Goal: Communication & Community: Answer question/provide support

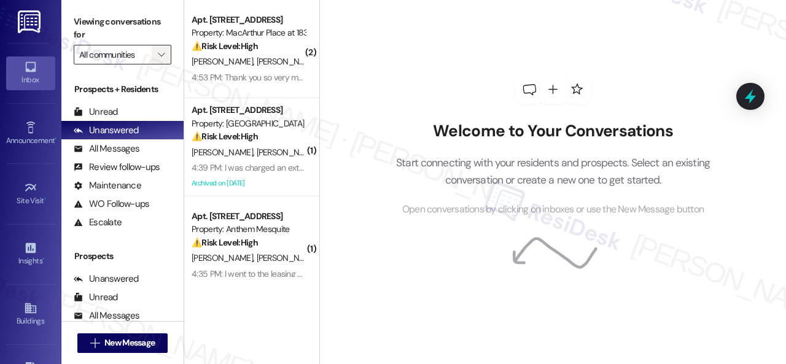
click at [165, 53] on icon "" at bounding box center [161, 55] width 7 height 10
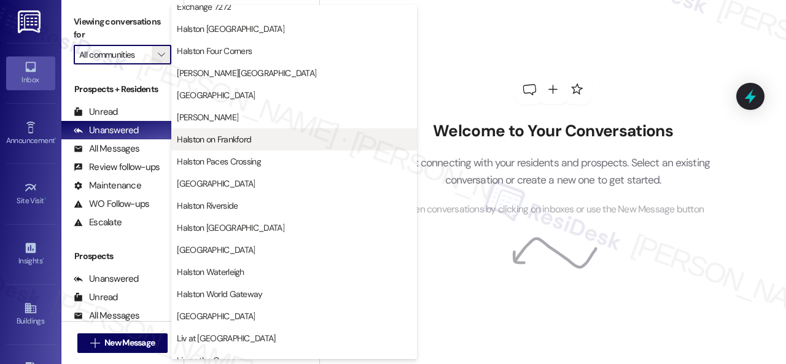
scroll to position [369, 0]
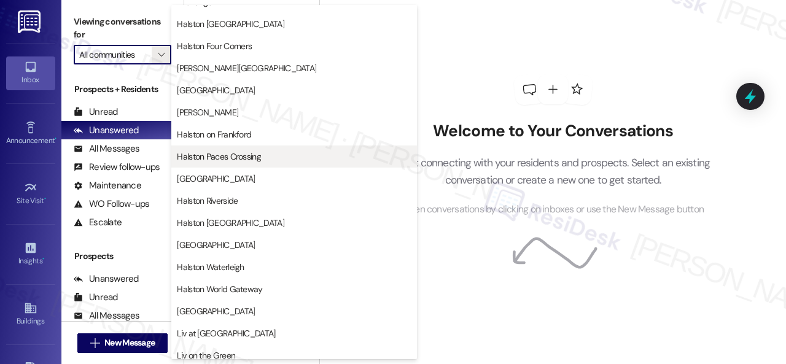
click at [221, 157] on span "Halston Paces Crossing" at bounding box center [219, 157] width 84 height 12
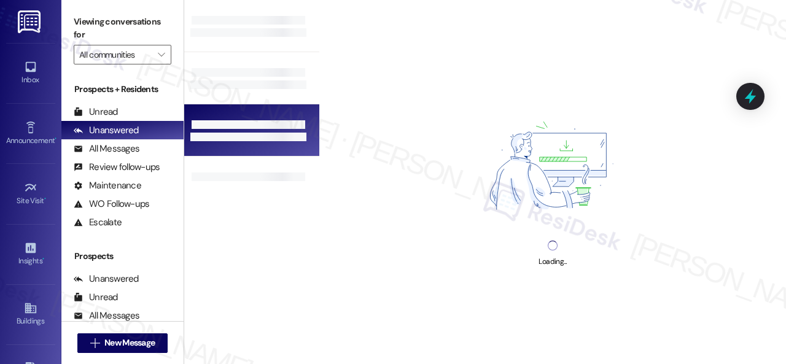
type input "Halston Paces Crossing"
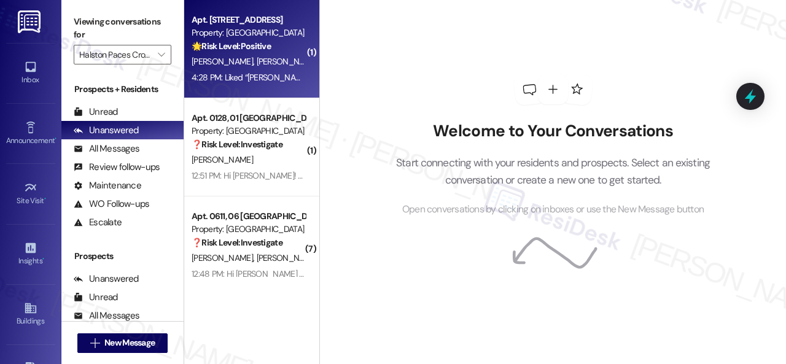
click at [291, 61] on div "[PERSON_NAME] [PERSON_NAME]" at bounding box center [248, 61] width 116 height 15
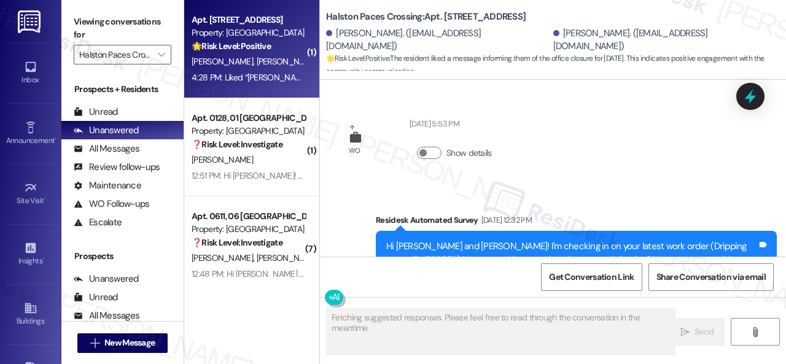
type textarea "Fetching suggested responses. Please feel free to read through the conversation…"
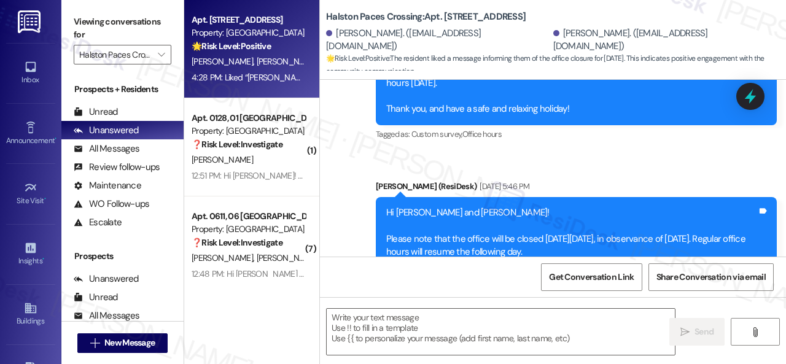
scroll to position [1747, 0]
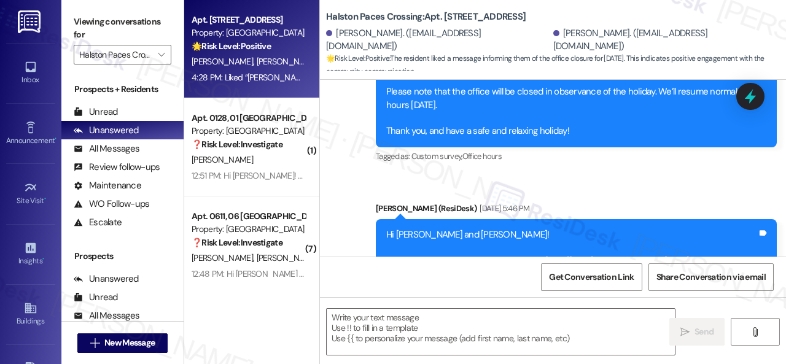
click at [580, 178] on div "Announcement, sent via SMS [PERSON_NAME] (ResiDesk) [DATE] 1:07 PM Hi [PERSON_N…" at bounding box center [553, 220] width 466 height 1108
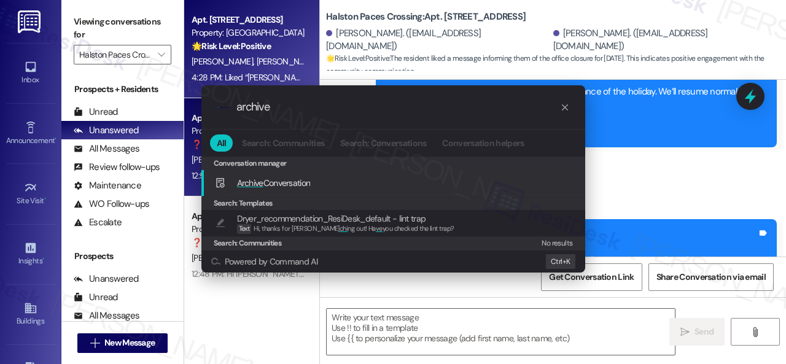
drag, startPoint x: 264, startPoint y: 182, endPoint x: 298, endPoint y: 180, distance: 34.5
click at [264, 182] on span "Archive Conversation" at bounding box center [274, 183] width 74 height 11
type input "archive"
click at [528, 184] on div "Add shortcut" at bounding box center [540, 183] width 41 height 13
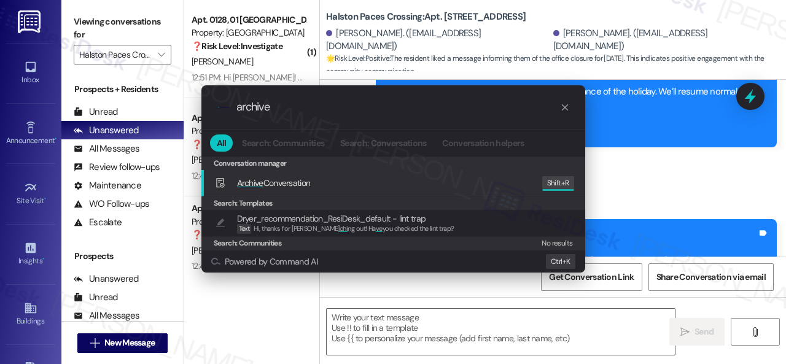
click at [639, 176] on div ".cls-1{fill:#0a055f;}.cls-2{fill:#0cc4c4;} resideskLogoBlueOrange archive All S…" at bounding box center [393, 182] width 786 height 364
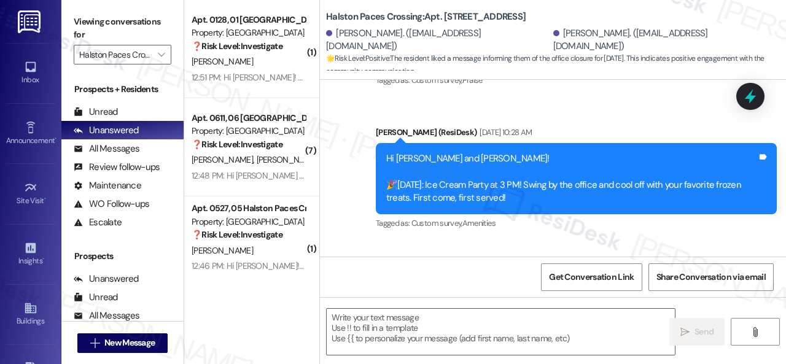
scroll to position [2177, 0]
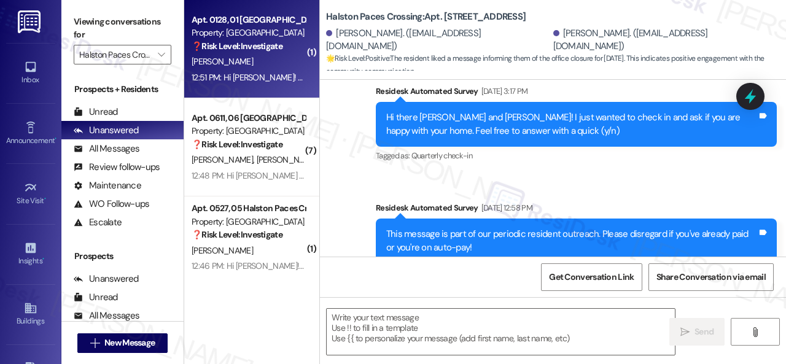
click at [272, 64] on div "[PERSON_NAME]" at bounding box center [248, 61] width 116 height 15
type textarea "Fetching suggested responses. Please feel free to read through the conversation…"
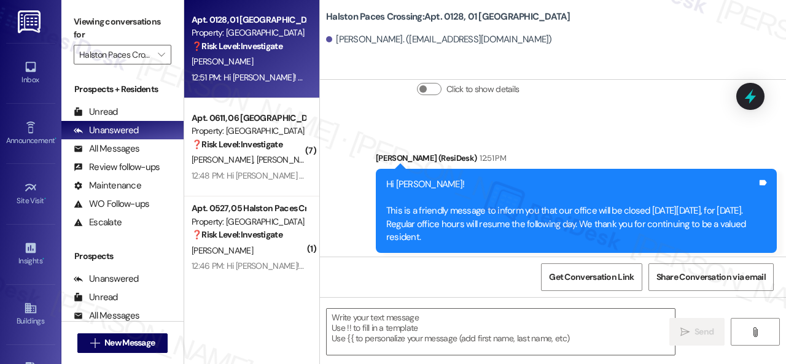
scroll to position [2686, 0]
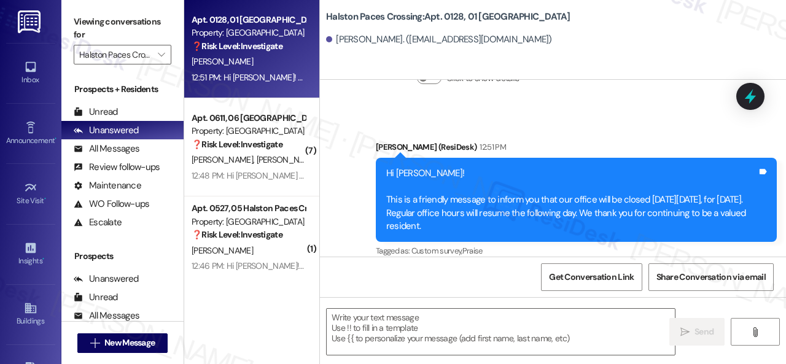
drag, startPoint x: 376, startPoint y: 98, endPoint x: 387, endPoint y: 127, distance: 30.9
click at [376, 98] on div "Collections Status 1:36 AM [PERSON_NAME] has an outstanding balance of $0 for H…" at bounding box center [539, 60] width 420 height 108
click at [402, 314] on textarea at bounding box center [501, 332] width 348 height 46
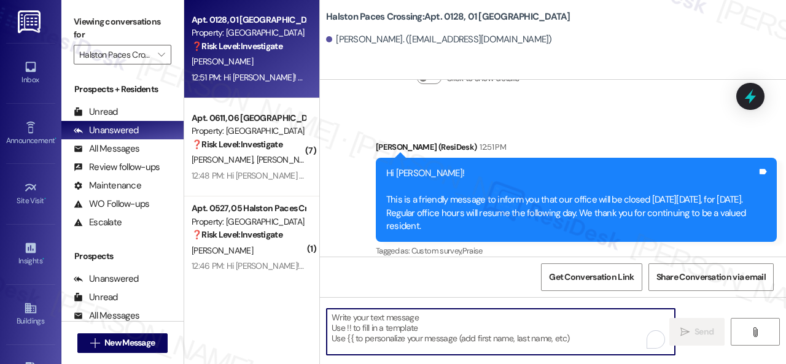
paste textarea "We're glad to hear everything’s taken care of. If your experience at {{property…"
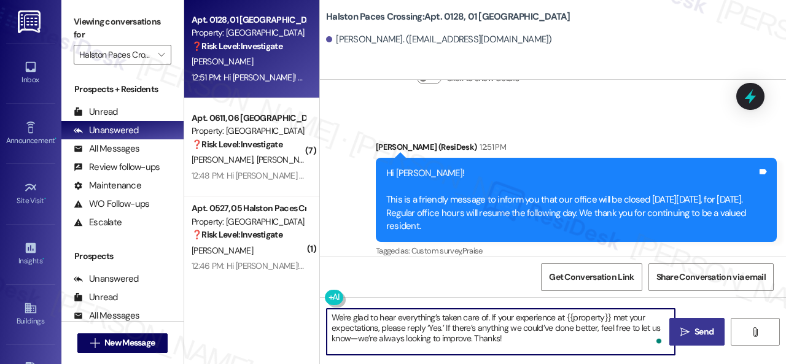
type textarea "We're glad to hear everything’s taken care of. If your experience at {{property…"
click at [695, 327] on span "Send" at bounding box center [704, 332] width 19 height 13
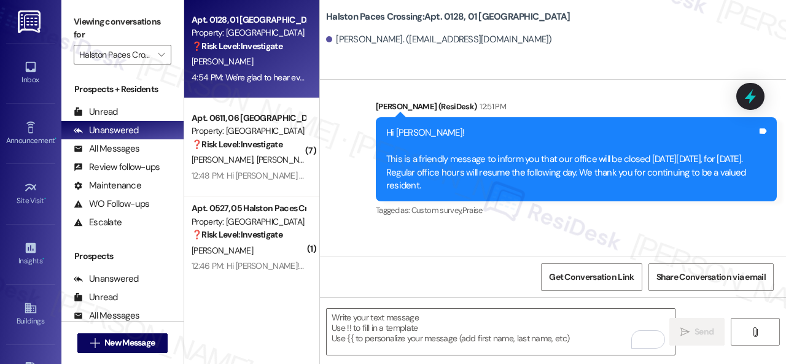
scroll to position [2798, 0]
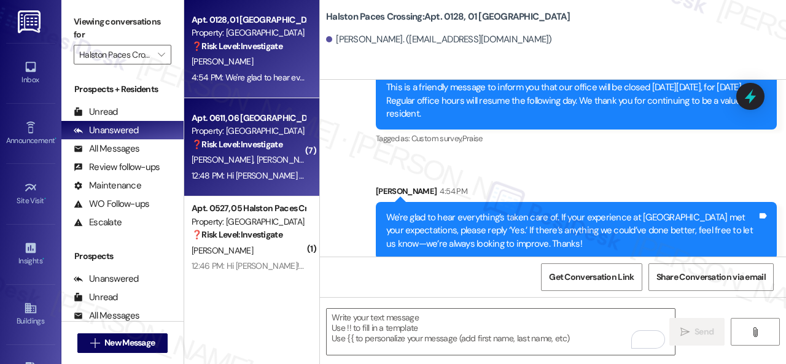
click at [269, 160] on div "[PERSON_NAME] [PERSON_NAME]" at bounding box center [248, 159] width 116 height 15
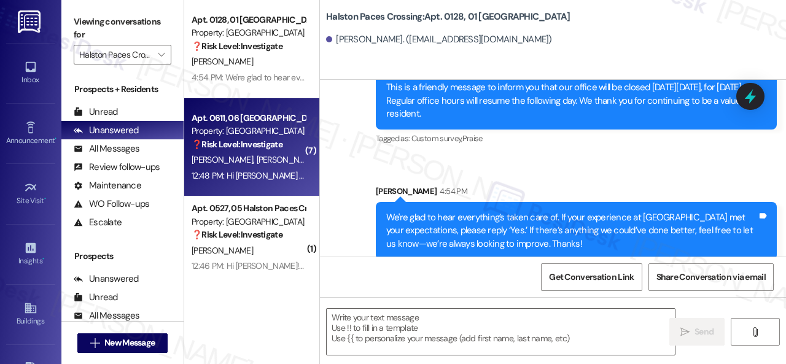
type textarea "Fetching suggested responses. Please feel free to read through the conversation…"
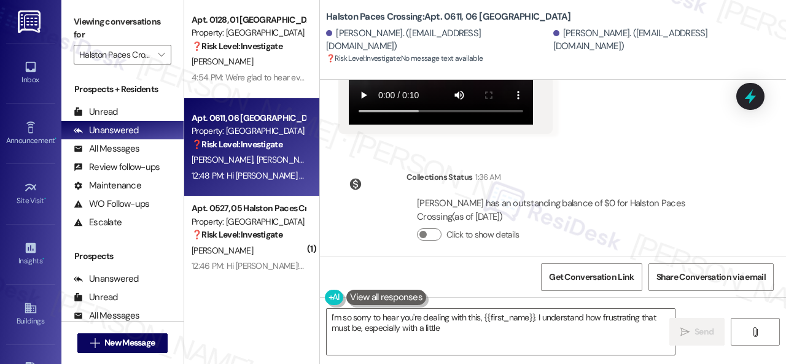
scroll to position [10578, 0]
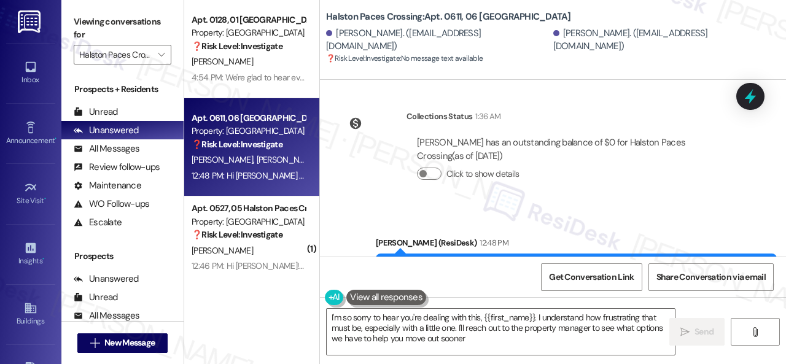
type textarea "I'm so sorry to hear you're dealing with this, {{first_name}}. I understand how…"
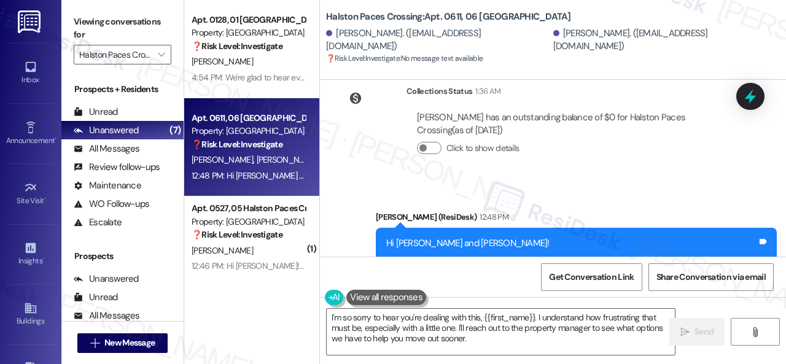
scroll to position [9815, 0]
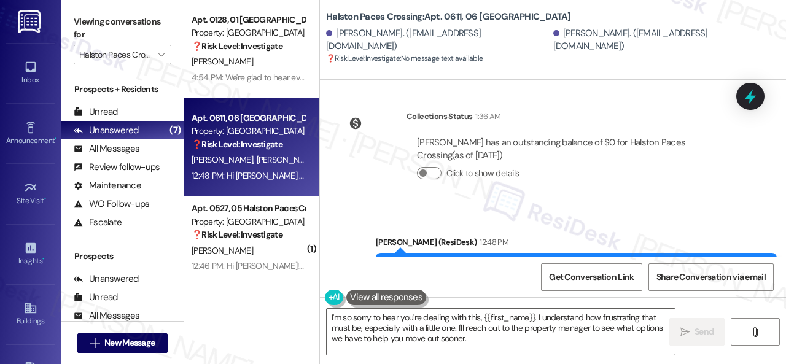
click at [383, 253] on div "Hi [PERSON_NAME] and [PERSON_NAME]! This is a friendly message to inform you th…" at bounding box center [576, 295] width 401 height 84
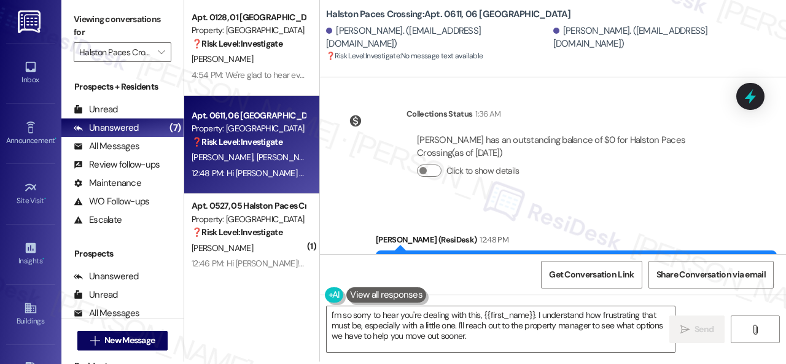
scroll to position [4, 0]
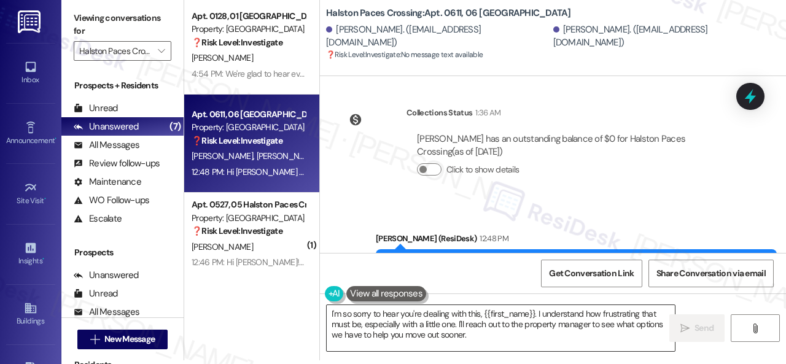
drag, startPoint x: 452, startPoint y: 340, endPoint x: 455, endPoint y: 333, distance: 7.4
click at [454, 338] on textarea "I'm so sorry to hear you're dealing with this, {{first_name}}. I understand how…" at bounding box center [501, 328] width 348 height 46
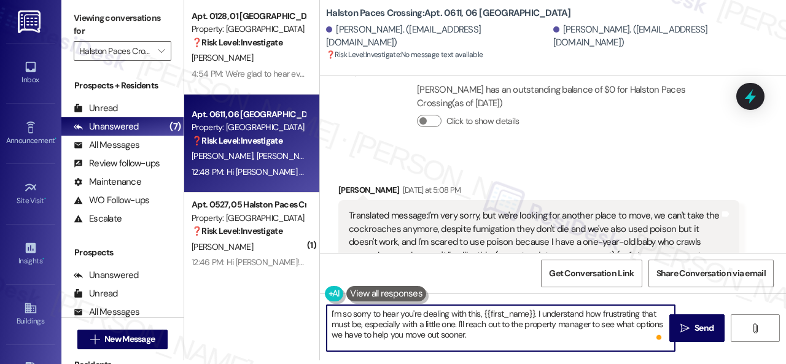
scroll to position [8218, 0]
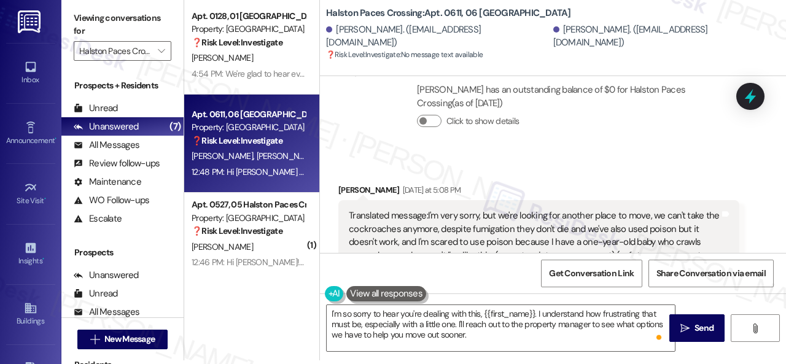
click at [412, 275] on div "Get Conversation Link Share Conversation via email" at bounding box center [553, 273] width 466 height 41
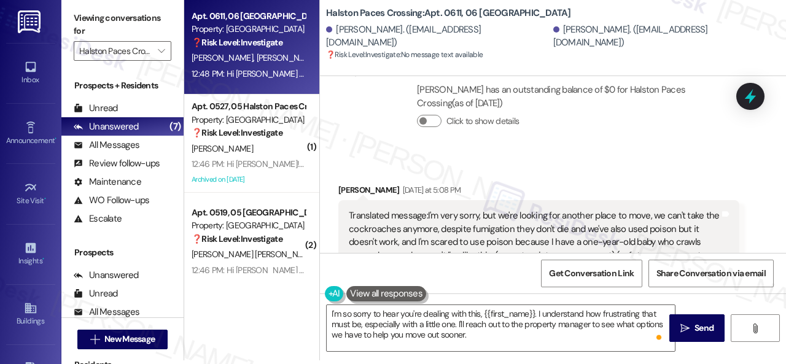
click at [359, 258] on div "Get Conversation Link Share Conversation via email" at bounding box center [553, 273] width 466 height 41
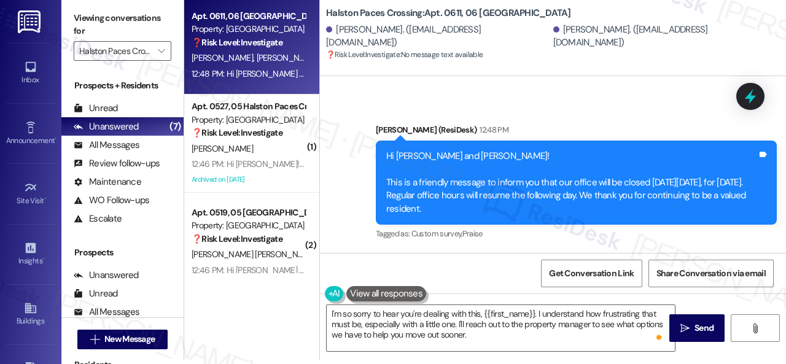
scroll to position [10578, 0]
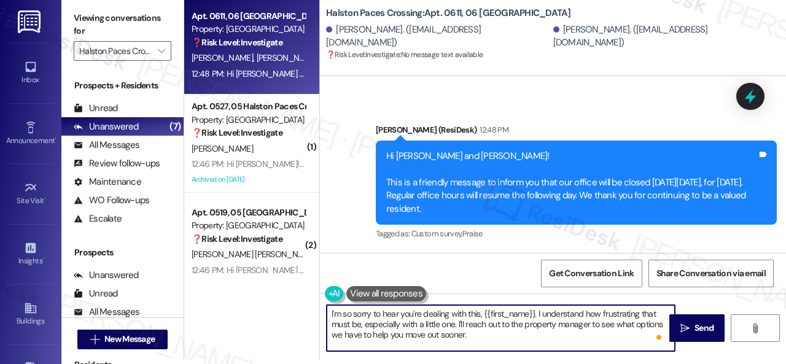
drag, startPoint x: 487, startPoint y: 340, endPoint x: 319, endPoint y: 302, distance: 172.0
click at [320, 302] on div "I'm so sorry to hear you're dealing with this, {{first_name}}. I understand how…" at bounding box center [553, 340] width 466 height 92
paste textarea "Hello {{first_name}}! I understand your concern regarding the pest issues in yo…"
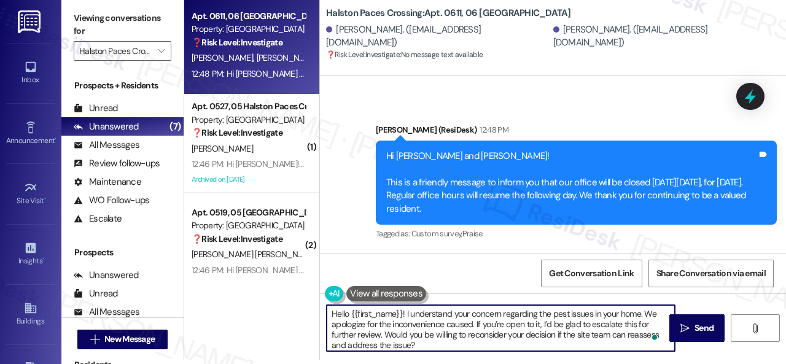
scroll to position [0, 0]
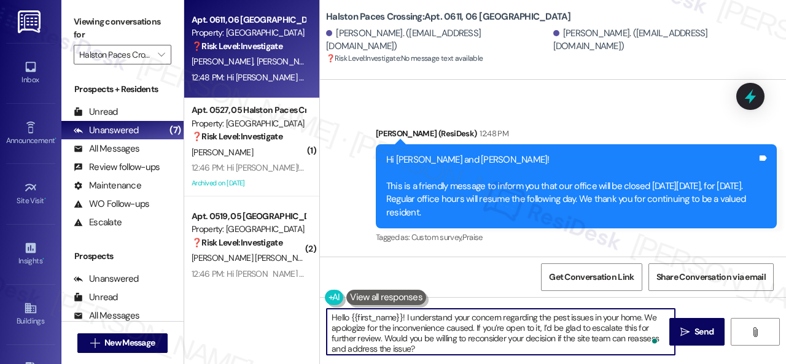
drag, startPoint x: 352, startPoint y: 318, endPoint x: 402, endPoint y: 316, distance: 50.4
click at [402, 316] on textarea "Hello {{first_name}}! I understand your concern regarding the pest issues in yo…" at bounding box center [501, 332] width 348 height 46
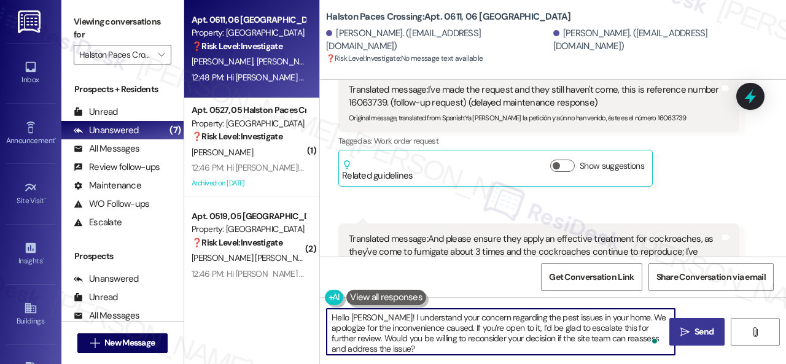
type textarea "Hello [PERSON_NAME]! I understand your concern regarding the pest issues in you…"
click at [687, 330] on span " Send" at bounding box center [697, 332] width 39 height 13
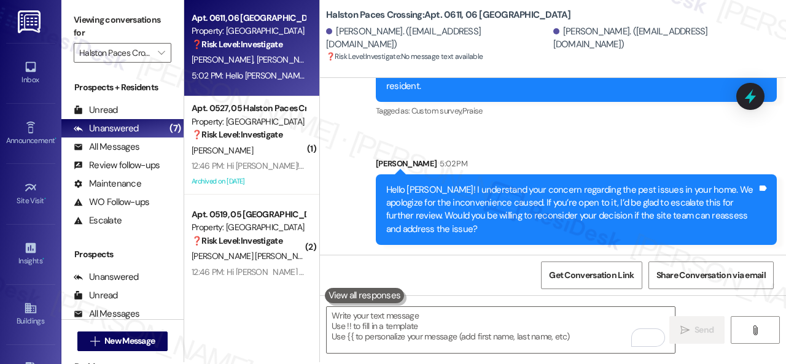
scroll to position [4, 0]
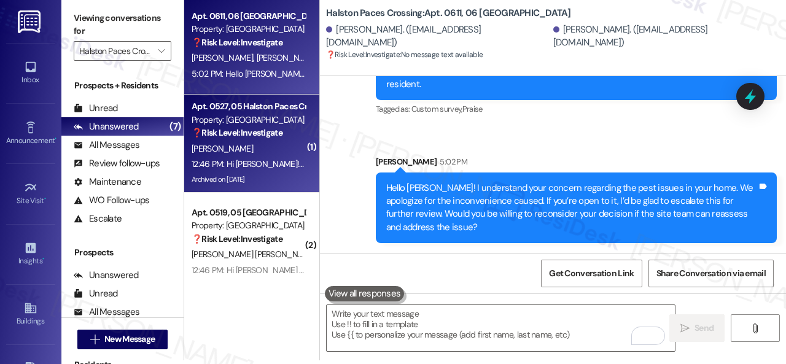
click at [270, 151] on div "[PERSON_NAME]" at bounding box center [248, 148] width 116 height 15
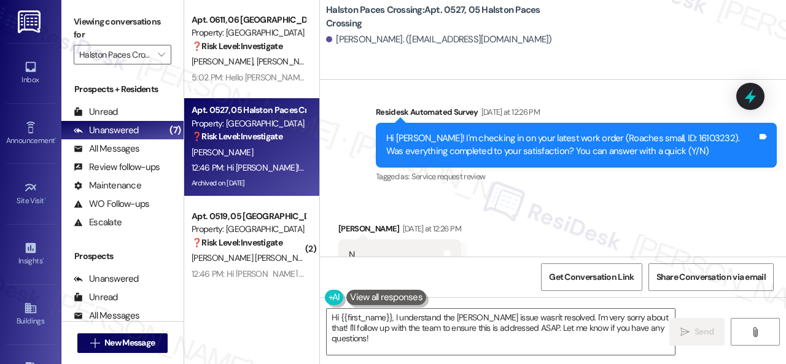
scroll to position [16438, 0]
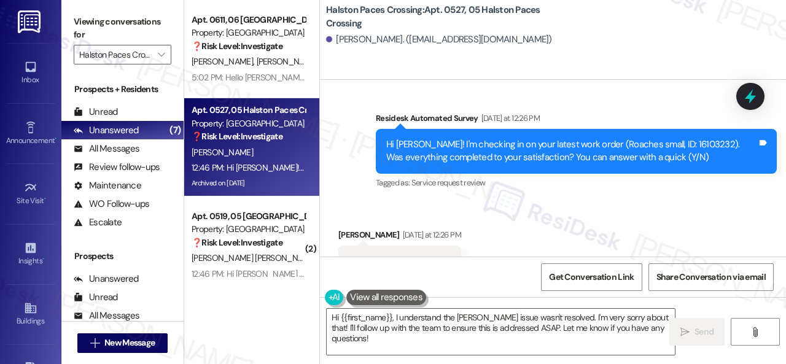
click at [339, 143] on div "Announcement, sent via SMS [PERSON_NAME] (ResiDesk) [DATE] 9:01 AM Hi [PERSON_N…" at bounding box center [553, 44] width 466 height 313
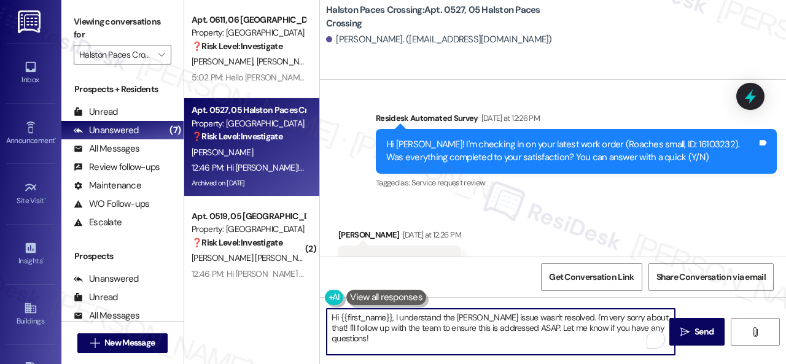
drag, startPoint x: 375, startPoint y: 342, endPoint x: 322, endPoint y: 309, distance: 62.4
click at [322, 309] on div "Hi {{first_name}}, I understand the [PERSON_NAME] issue wasn't resolved. I'm ve…" at bounding box center [495, 331] width 350 height 47
paste textarea "I'm sorry that the work order wasn't completed to your satisfaction. Can you pl…"
click at [611, 330] on textarea "I'm sorry that the work order wasn't completed to your satisfaction. Can you pl…" at bounding box center [501, 332] width 348 height 46
click at [617, 316] on textarea "I'm sorry that the work order wasn't completed to your satisfaction. Can you pl…" at bounding box center [501, 332] width 348 height 46
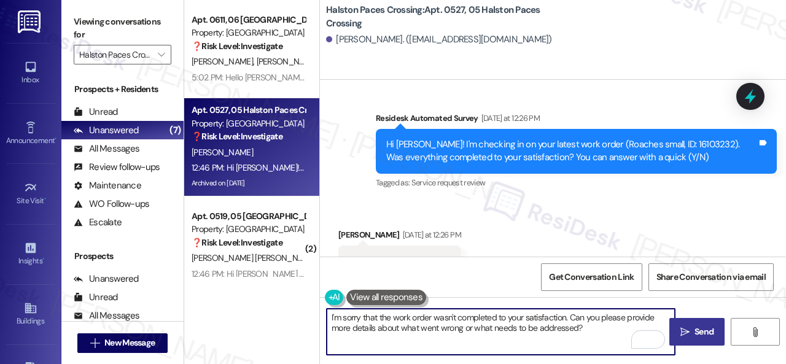
type textarea "I'm sorry that the work order wasn't completed to your satisfaction. Can you pl…"
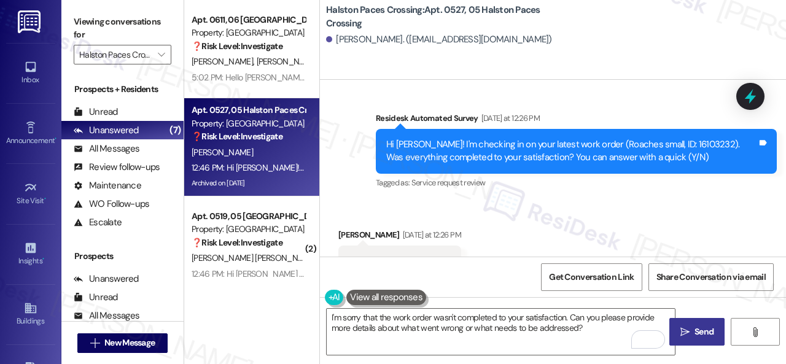
click at [687, 331] on span " Send" at bounding box center [697, 332] width 39 height 13
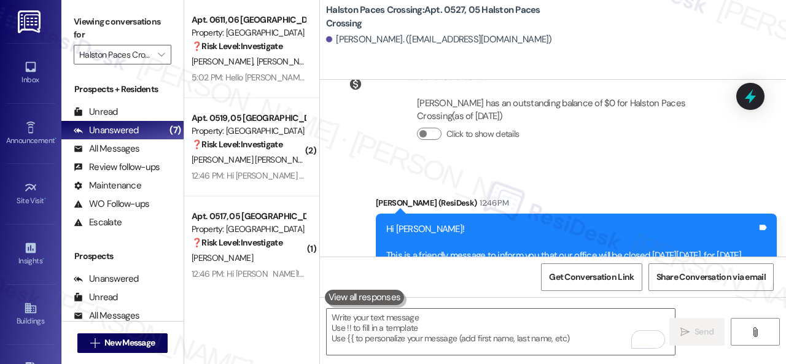
scroll to position [16722, 0]
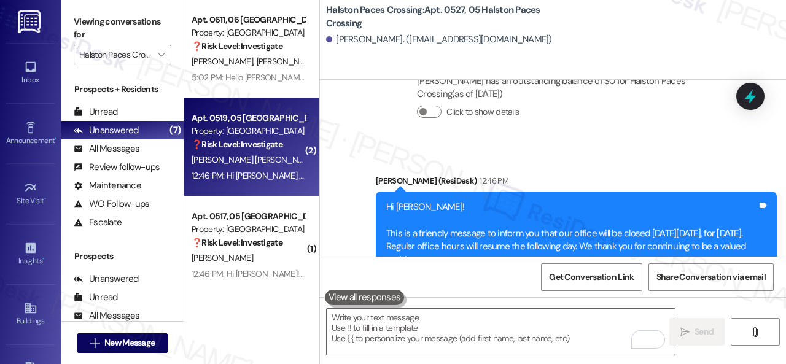
click at [259, 143] on strong "❓ Risk Level: Investigate" at bounding box center [237, 144] width 91 height 11
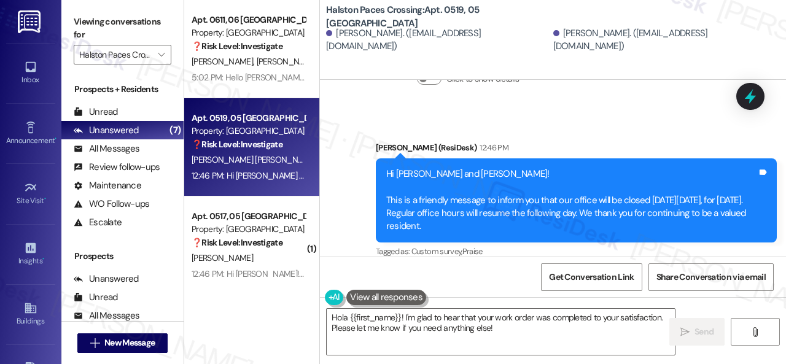
scroll to position [4679, 0]
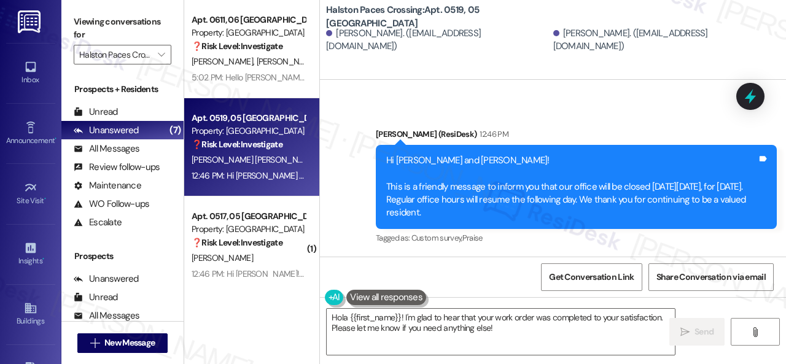
drag, startPoint x: 359, startPoint y: 104, endPoint x: 393, endPoint y: 116, distance: 36.3
click at [359, 104] on div "Announcement, sent via SMS [PERSON_NAME] (ResiDesk) 12:46 PM Hi [PERSON_NAME] a…" at bounding box center [553, 178] width 466 height 156
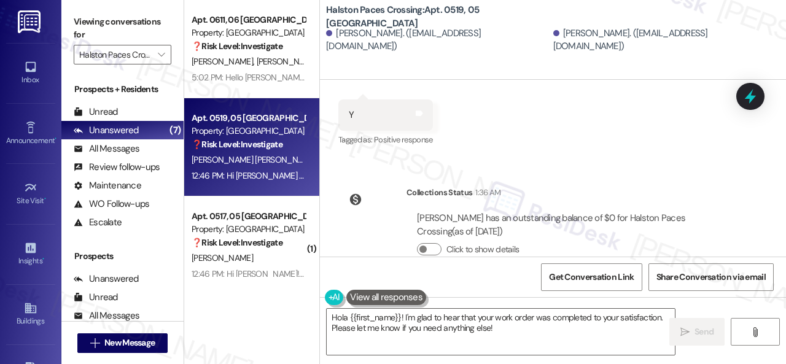
drag, startPoint x: 372, startPoint y: 226, endPoint x: 377, endPoint y: 239, distance: 13.8
click at [372, 226] on div "Collections Status 1:36 AM [PERSON_NAME] has an outstanding balance of $0 for H…" at bounding box center [539, 231] width 420 height 108
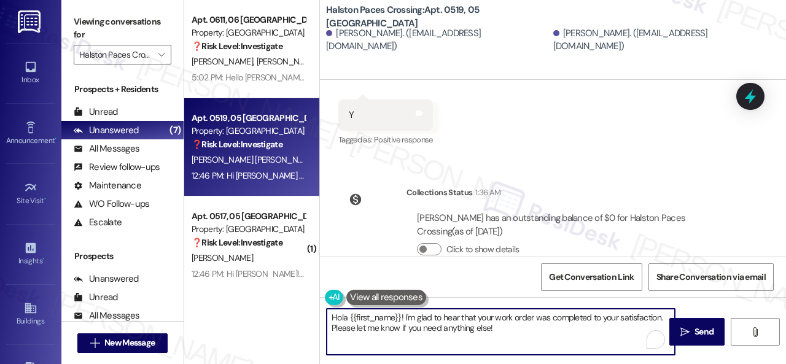
drag, startPoint x: 520, startPoint y: 330, endPoint x: 446, endPoint y: 329, distance: 74.3
click at [291, 291] on div "Apt. 0611, 06 Halston Paces Crossing Property: Halston Paces Crossing ❓ Risk Le…" at bounding box center [485, 182] width 602 height 364
paste textarea "Thanks for your feedback. We appreciate it. Enjoy your day"
type textarea "Thanks for your feedback. We appreciate it. Enjoy your day!"
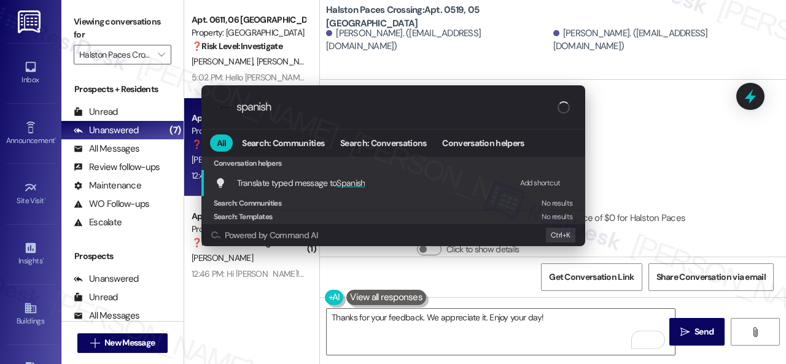
type input "spanish"
click at [532, 182] on div "Add shortcut" at bounding box center [540, 183] width 41 height 13
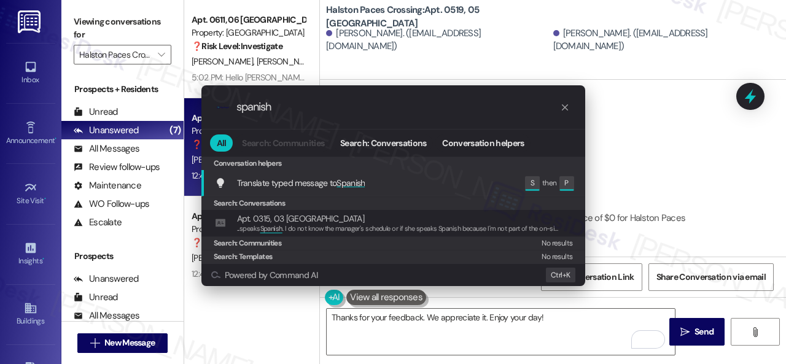
click at [312, 179] on span "Translate typed message to Spanish" at bounding box center [301, 183] width 128 height 11
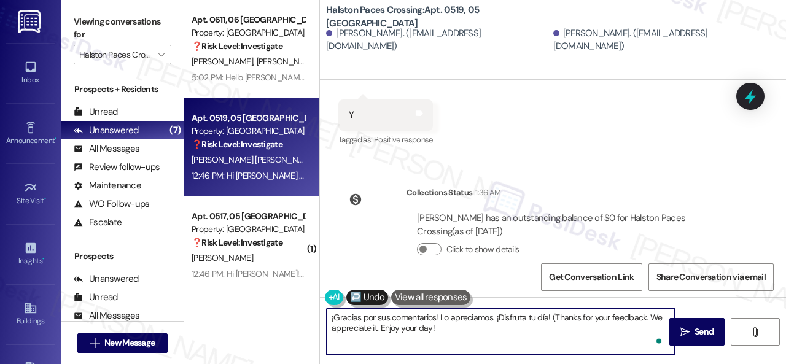
type textarea "¡Gracias por sus comentarios! Lo apreciamos. ¡Disfruta tu día! (Thanks for your…"
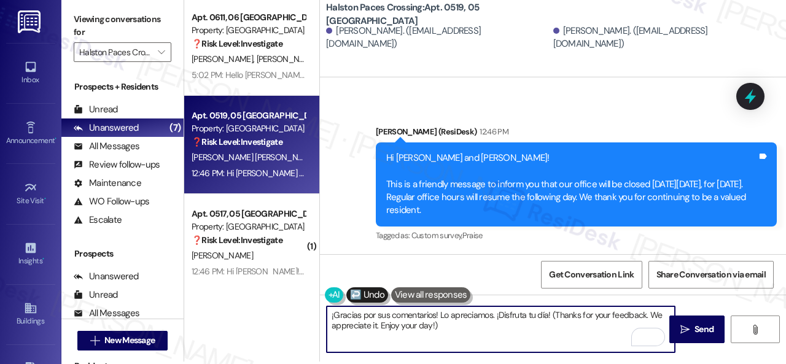
scroll to position [4, 0]
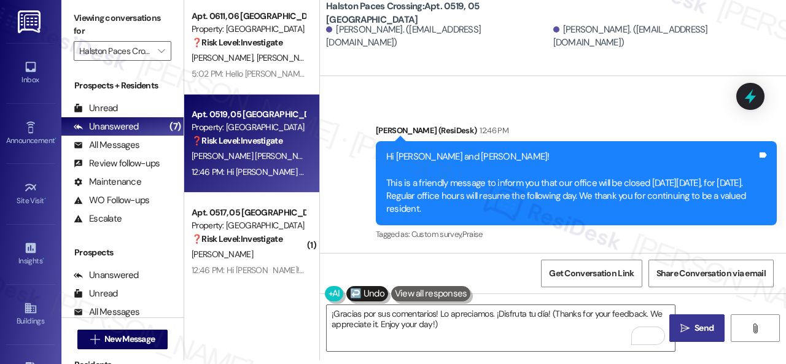
click at [695, 323] on span "Send" at bounding box center [704, 328] width 19 height 13
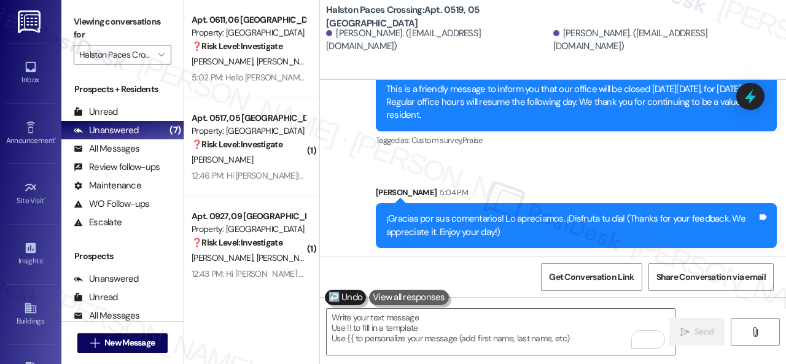
scroll to position [4777, 0]
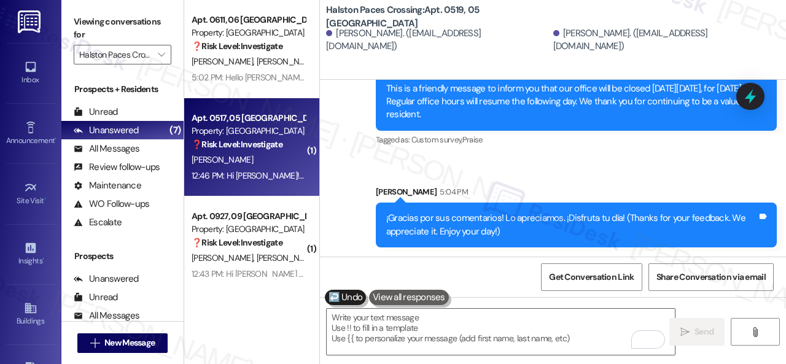
click at [276, 155] on div "[PERSON_NAME]" at bounding box center [248, 159] width 116 height 15
type textarea "Fetching suggested responses. Please feel free to read through the conversation…"
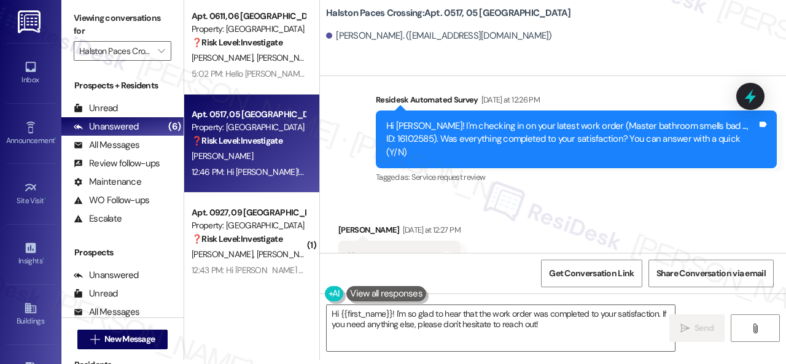
scroll to position [5295, 0]
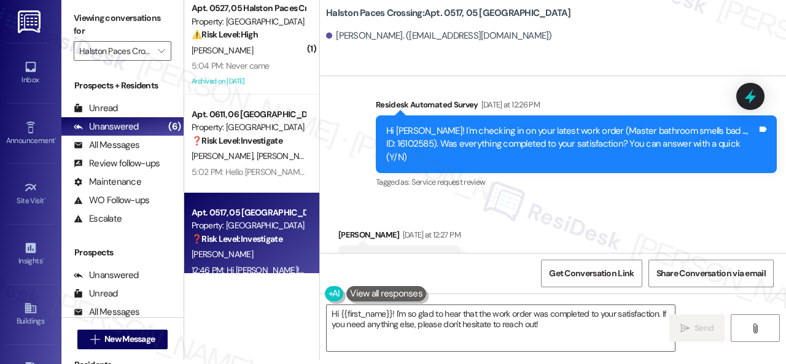
click at [351, 166] on div "Announcement, sent via SMS [PERSON_NAME] (ResiDesk) [DATE] 9:00 AM Hi [PERSON_N…" at bounding box center [553, 38] width 466 height 326
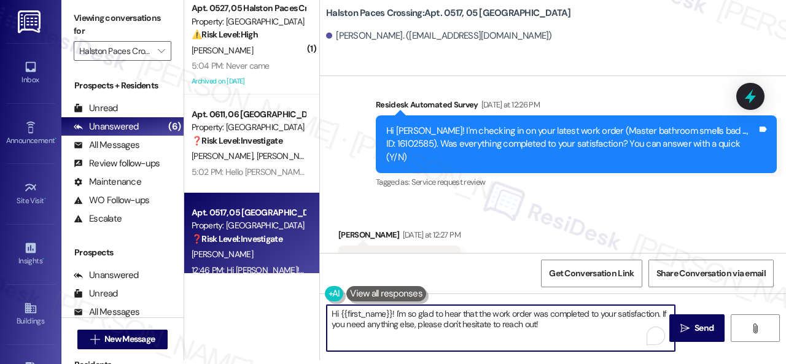
drag, startPoint x: 559, startPoint y: 332, endPoint x: 273, endPoint y: 297, distance: 288.3
click at [273, 297] on div "( 1 ) Apt. 0527, 05 [GEOGRAPHIC_DATA] Property: [GEOGRAPHIC_DATA] ⚠️ Risk Level…" at bounding box center [485, 178] width 602 height 364
paste textarea "We're glad to hear everything’s taken care of. If your experience at {{property…"
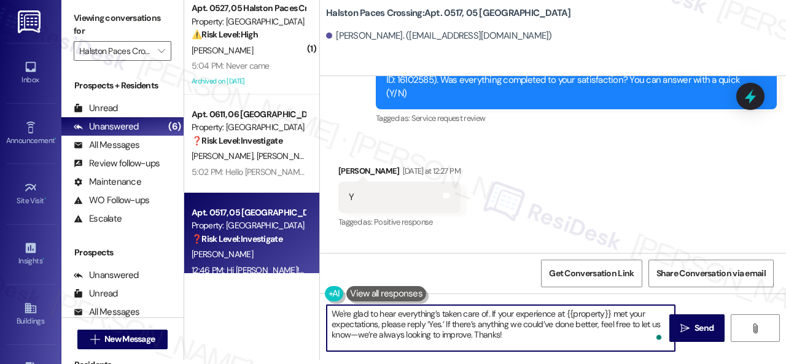
scroll to position [5603, 0]
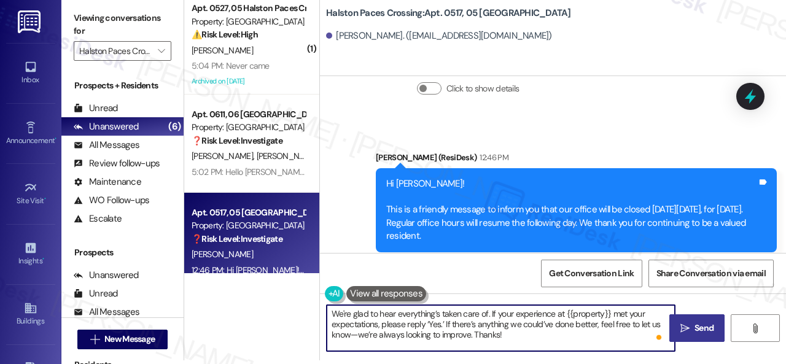
type textarea "We're glad to hear everything’s taken care of. If your experience at {{property…"
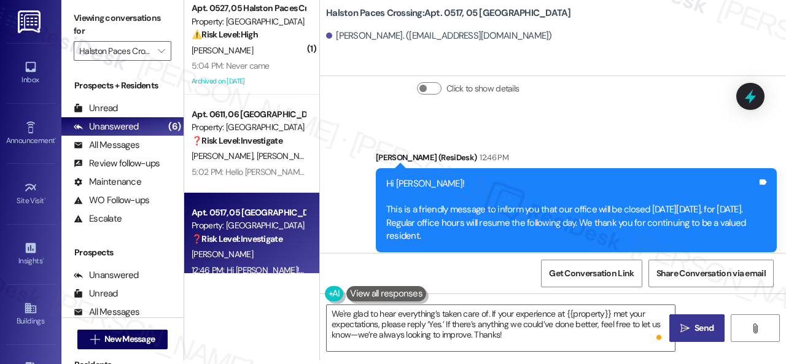
click at [692, 323] on span "Send" at bounding box center [704, 328] width 24 height 13
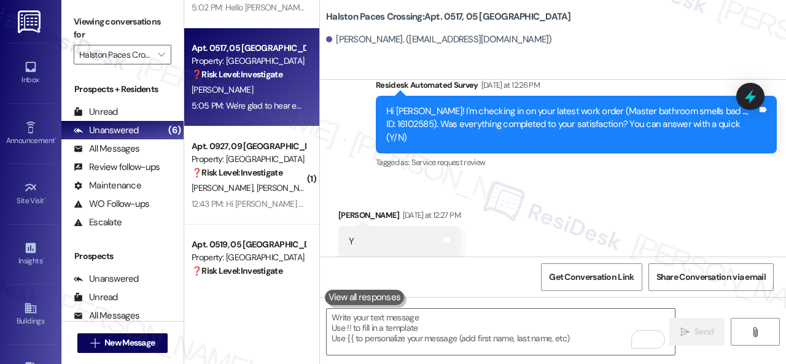
scroll to position [184, 0]
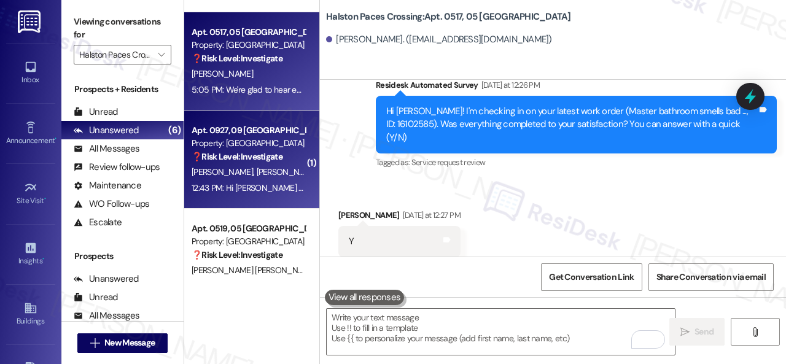
click at [273, 172] on div "[PERSON_NAME] [PERSON_NAME]" at bounding box center [248, 172] width 116 height 15
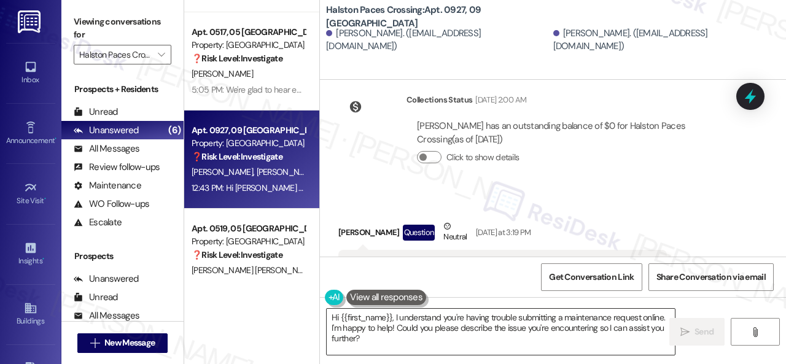
scroll to position [1785, 0]
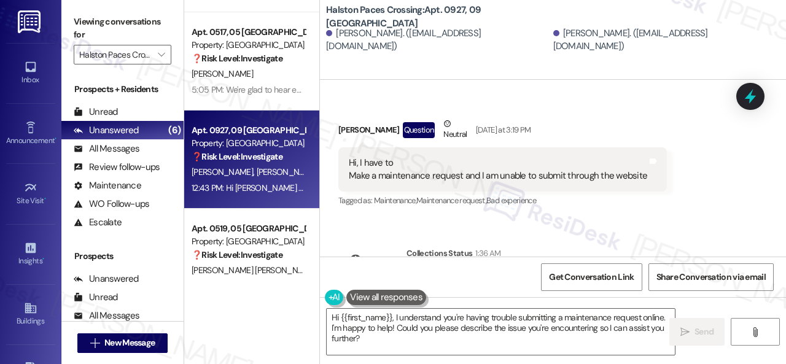
click at [654, 226] on div "WO Lease started [DATE] 8:00 PM Show details Survey, sent via SMS Residesk Auto…" at bounding box center [553, 168] width 466 height 177
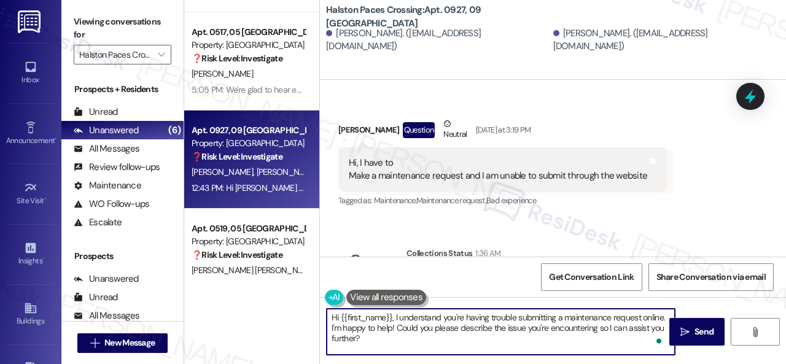
drag, startPoint x: 394, startPoint y: 317, endPoint x: 393, endPoint y: 338, distance: 20.9
click at [393, 338] on textarea "Hi {{first_name}}, I understand you're having trouble submitting a maintenance …" at bounding box center [501, 332] width 348 height 46
paste textarea "'m sorry for the delayed response."
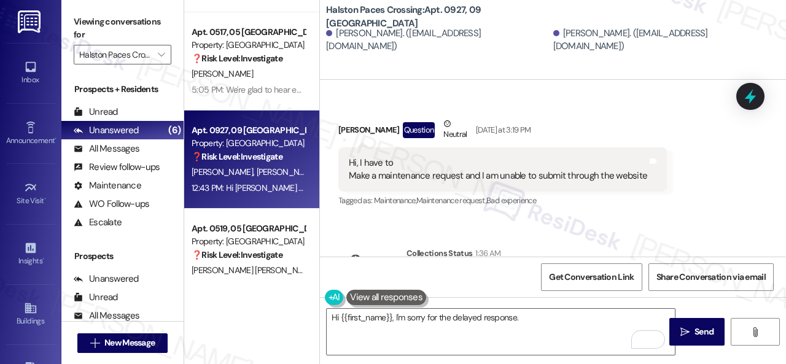
click at [612, 248] on div "Collections Status 1:36 AM" at bounding box center [573, 255] width 333 height 17
click at [528, 321] on textarea "Hi {{first_name}}, I'm sorry for the delayed response." at bounding box center [501, 332] width 348 height 46
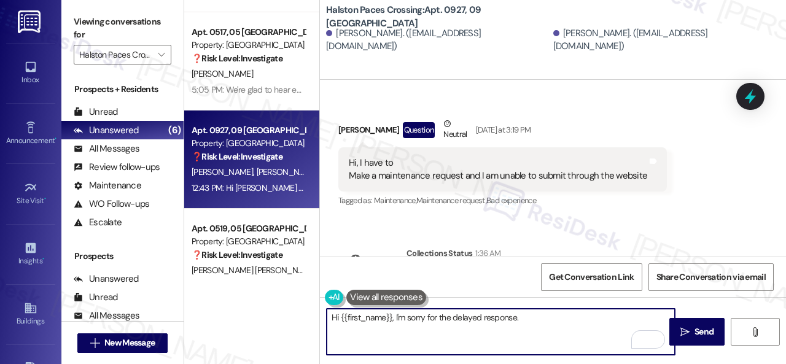
paste textarea "I'll be happy to submit a work order on your behalf. Please provide as much det…"
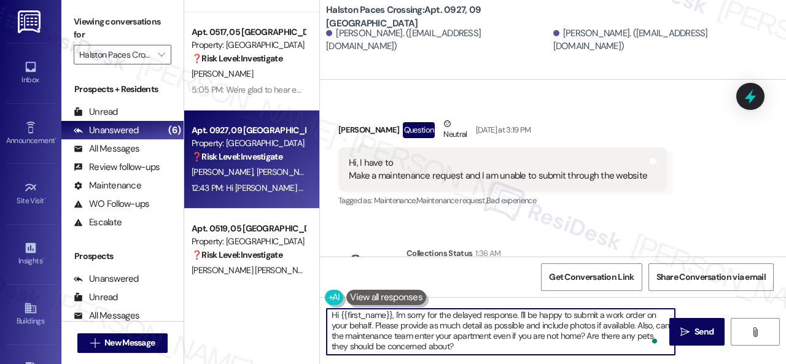
scroll to position [0, 0]
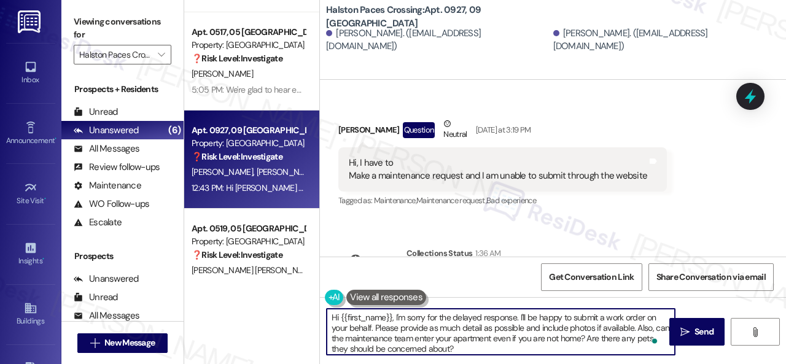
drag, startPoint x: 340, startPoint y: 311, endPoint x: 392, endPoint y: 319, distance: 52.3
click at [392, 319] on textarea "Hi {{first_name}}, I'm sorry for the delayed response. I'll be happy to submit …" at bounding box center [501, 332] width 348 height 46
type textarea "Hi [PERSON_NAME], I'm sorry for the delayed response. I'll be happy to submit a…"
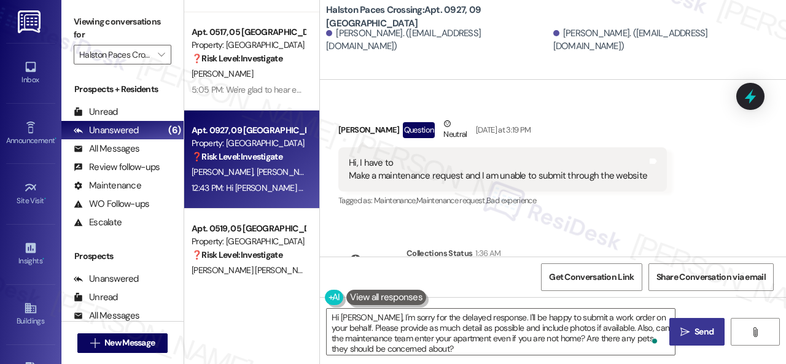
click at [695, 328] on span "Send" at bounding box center [704, 332] width 19 height 13
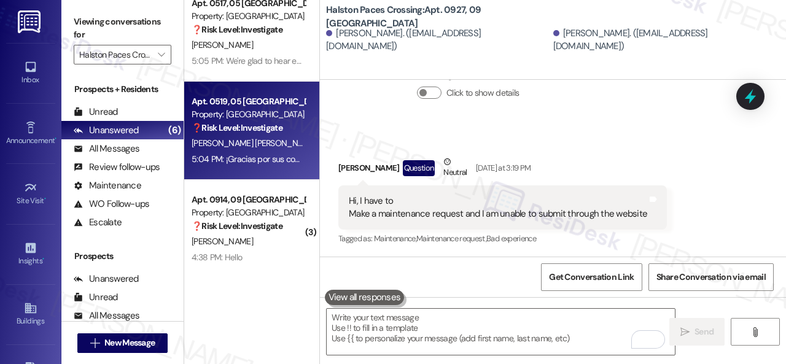
scroll to position [312, 0]
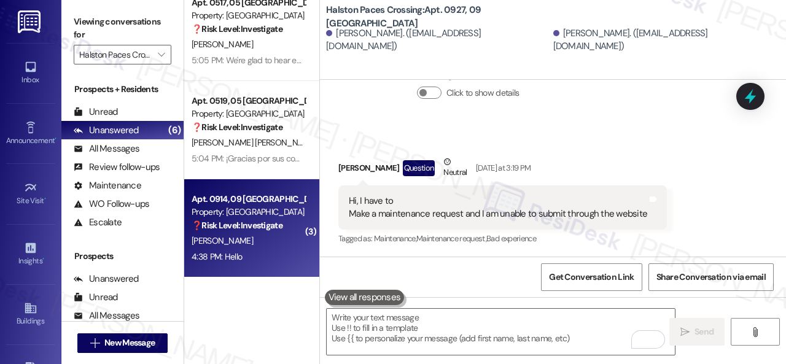
click at [271, 248] on div "[PERSON_NAME]" at bounding box center [248, 240] width 116 height 15
type textarea "Fetching suggested responses. Please feel free to read through the conversation…"
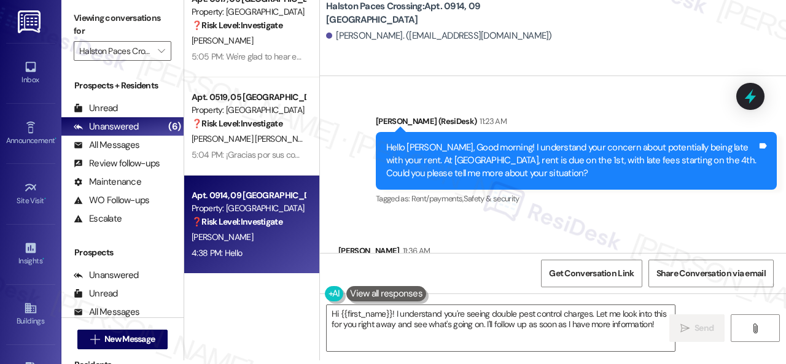
scroll to position [10580, 0]
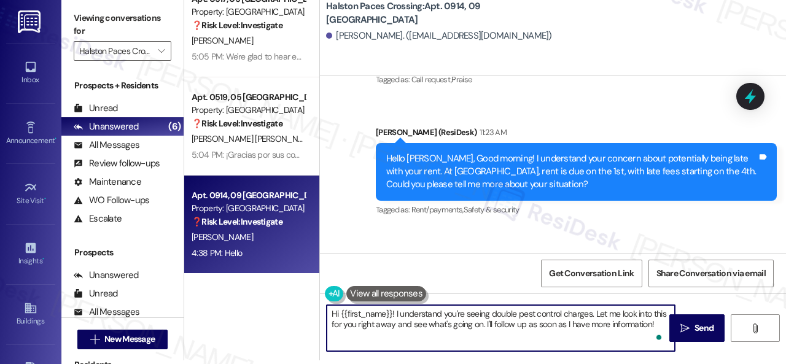
drag, startPoint x: 396, startPoint y: 316, endPoint x: 343, endPoint y: 311, distance: 53.1
click at [291, 314] on div "Apt. 0927, 09 Halston Paces Crossing Property: Halston Paces Crossing ❓ Risk Le…" at bounding box center [485, 178] width 602 height 364
paste textarea "I'm sorry for the delayed response."
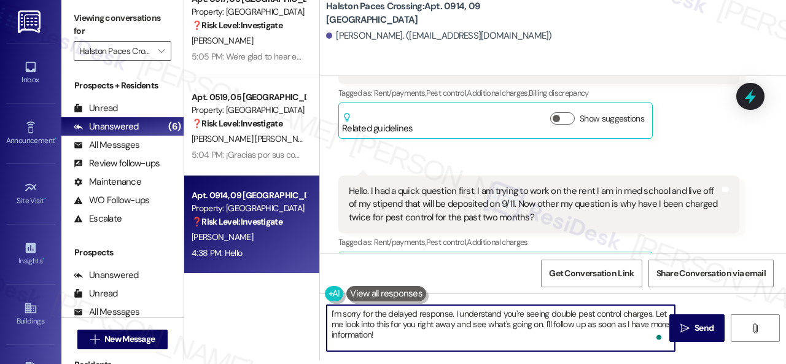
scroll to position [10825, 0]
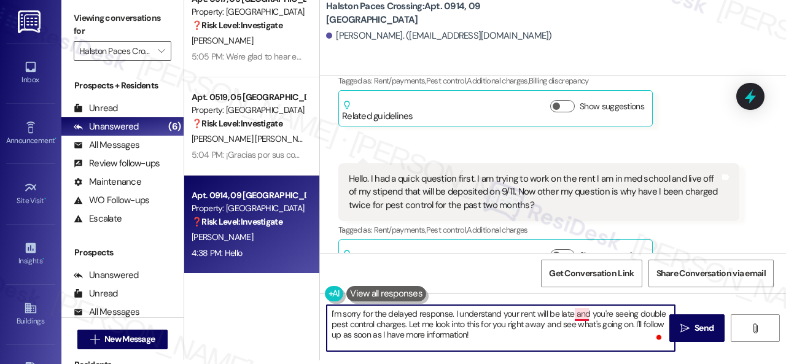
click at [583, 315] on textarea "I'm sorry for the delayed response. I understand your rent will be late and you…" at bounding box center [501, 328] width 348 height 46
click at [409, 325] on textarea "I'm sorry for the delayed response. I understand your rent will be late, and yo…" at bounding box center [501, 328] width 348 height 46
drag, startPoint x: 432, startPoint y: 324, endPoint x: 407, endPoint y: 324, distance: 25.8
click at [407, 324] on textarea "I'm sorry for the delayed response. I understand your rent will be late, and yo…" at bounding box center [501, 328] width 348 height 46
drag, startPoint x: 620, startPoint y: 322, endPoint x: 632, endPoint y: 323, distance: 11.7
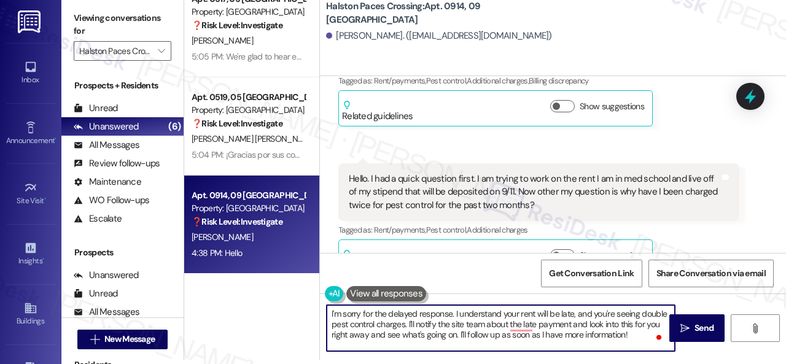
click at [632, 323] on textarea "I'm sorry for the delayed response. I understand your rent will be late, and yo…" at bounding box center [501, 328] width 348 height 46
drag, startPoint x: 358, startPoint y: 336, endPoint x: 410, endPoint y: 335, distance: 52.2
click at [410, 335] on textarea "I'm sorry for the delayed response. I understand your rent will be late, and yo…" at bounding box center [501, 328] width 348 height 46
drag, startPoint x: 528, startPoint y: 332, endPoint x: 628, endPoint y: 331, distance: 100.1
click at [628, 331] on textarea "I'm sorry for the delayed response. I understand your rent will be late, and yo…" at bounding box center [501, 328] width 348 height 46
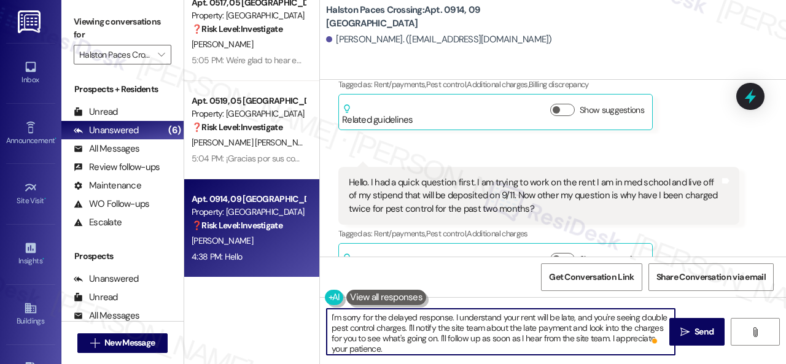
scroll to position [0, 0]
type textarea "I'm sorry for the delayed response. I understand your rent will be late, and yo…"
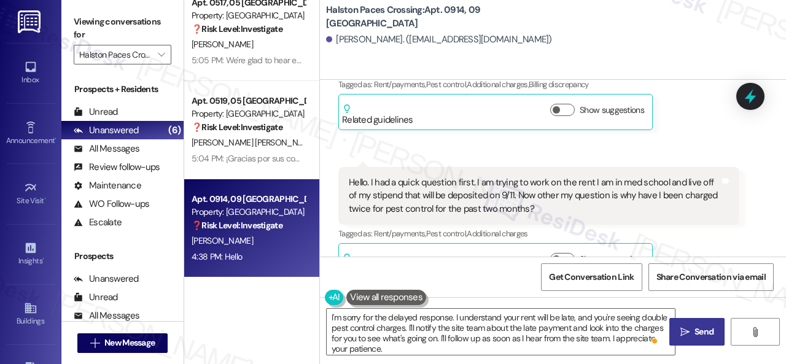
click at [695, 330] on span "Send" at bounding box center [704, 332] width 19 height 13
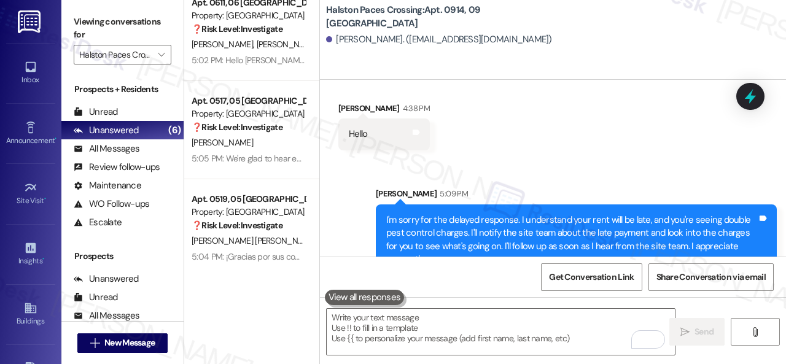
scroll to position [4, 0]
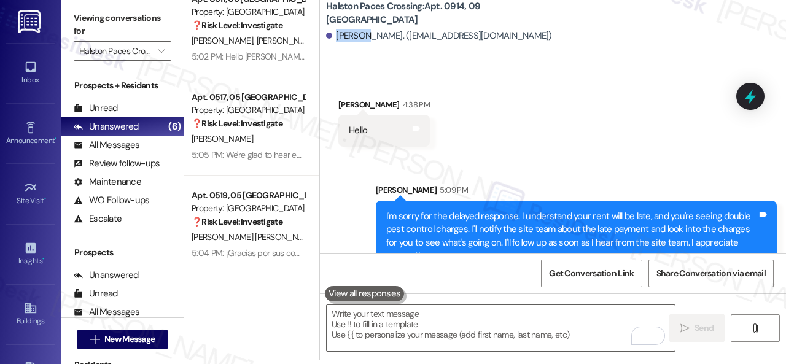
drag, startPoint x: 337, startPoint y: 39, endPoint x: 367, endPoint y: 39, distance: 30.1
click at [367, 39] on div "[PERSON_NAME]. ([EMAIL_ADDRESS][DOMAIN_NAME])" at bounding box center [439, 35] width 226 height 13
click at [474, 156] on div "Sent via SMS [PERSON_NAME] 5:09 PM I'm sorry for the delayed response. I unders…" at bounding box center [553, 218] width 466 height 125
click at [479, 156] on div "Sent via SMS [PERSON_NAME] 5:09 PM I'm sorry for the delayed response. I unders…" at bounding box center [553, 218] width 466 height 125
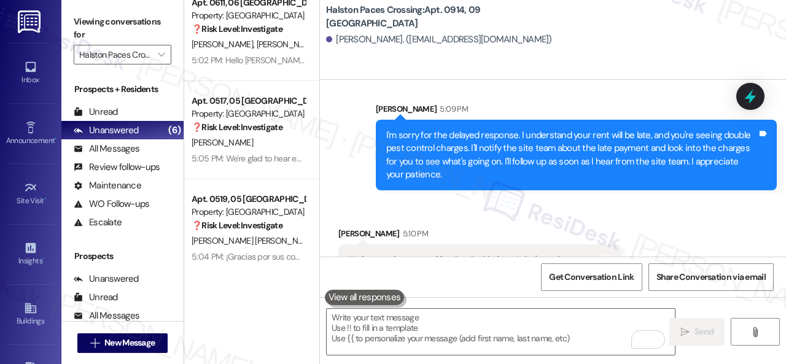
scroll to position [11282, 0]
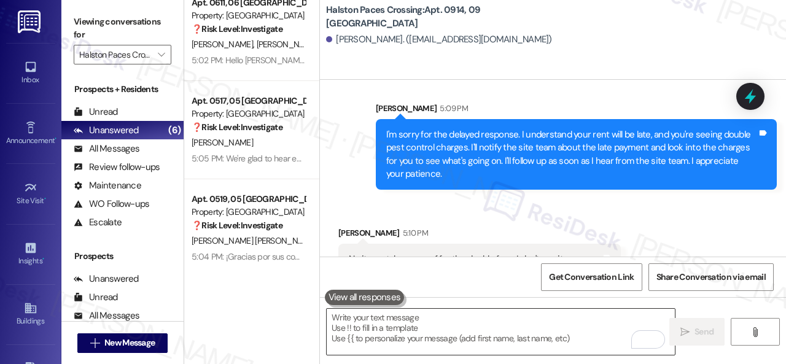
click at [413, 319] on textarea "To enrich screen reader interactions, please activate Accessibility in Grammarl…" at bounding box center [501, 332] width 348 height 46
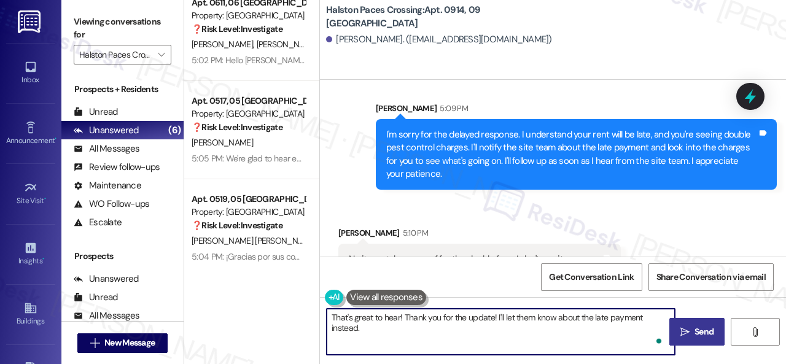
scroll to position [11281, 0]
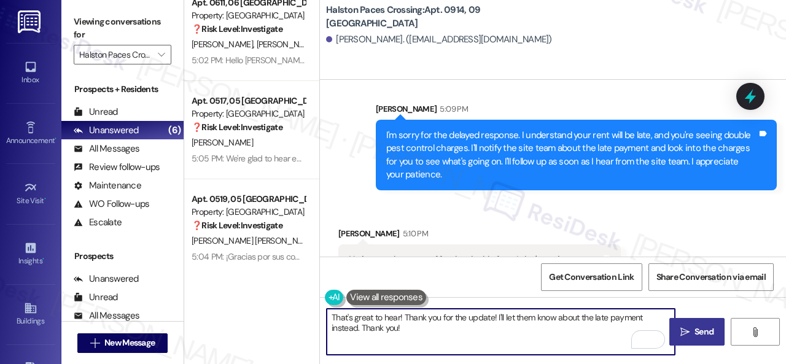
type textarea "That's great to hear! Thank you for the update! I'll let them know about the la…"
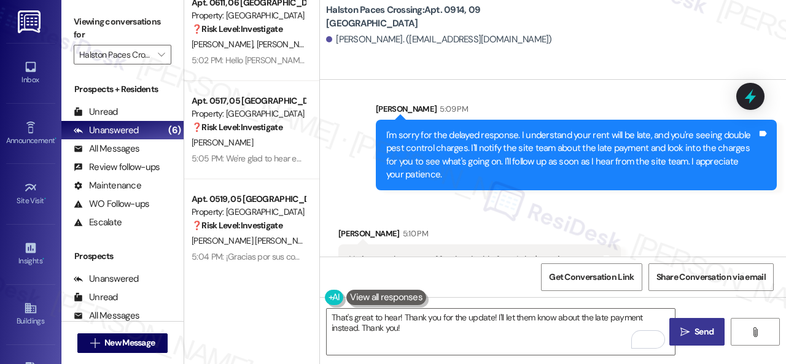
click at [698, 330] on span "Send" at bounding box center [704, 332] width 19 height 13
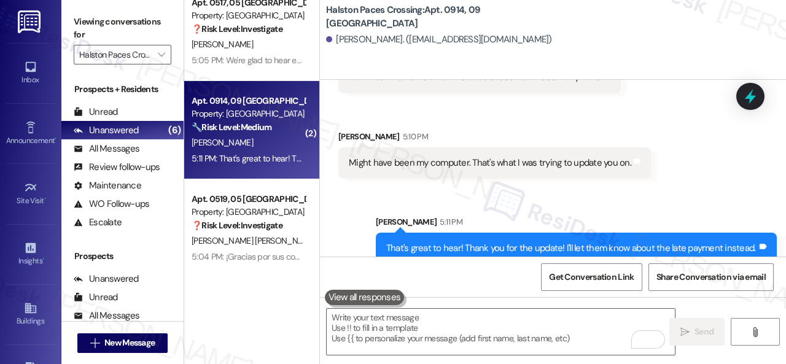
scroll to position [11466, 0]
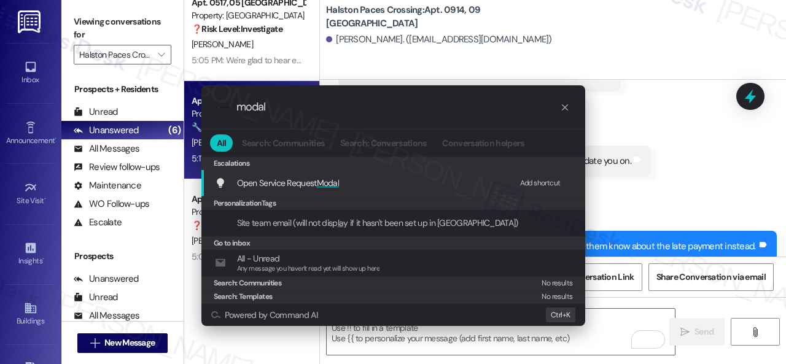
click at [534, 183] on div "Add shortcut" at bounding box center [540, 183] width 41 height 13
drag, startPoint x: 297, startPoint y: 111, endPoint x: 222, endPoint y: 111, distance: 74.9
click at [222, 111] on div ".cls-1{fill:#0a055f;}.cls-2{fill:#0cc4c4;} resideskLogoBlueOrange modal" at bounding box center [393, 107] width 384 height 44
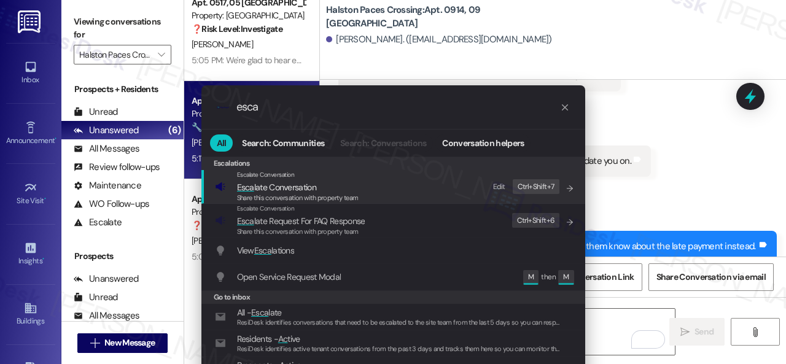
type input "esca"
click at [499, 185] on div "Edit" at bounding box center [499, 187] width 12 height 13
click at [303, 185] on span "Esca late Conversation" at bounding box center [276, 187] width 79 height 11
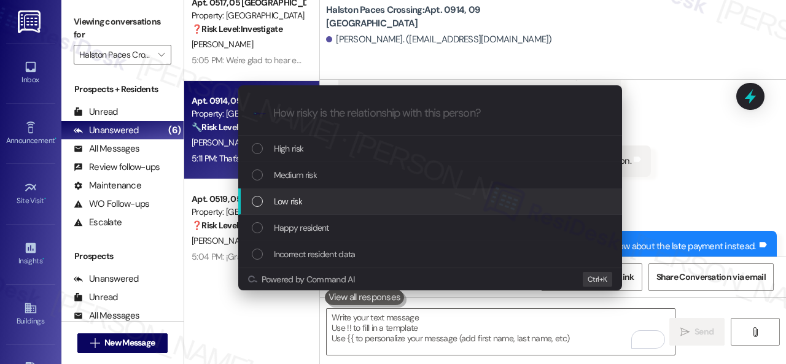
click at [279, 200] on span "Low risk" at bounding box center [288, 202] width 28 height 14
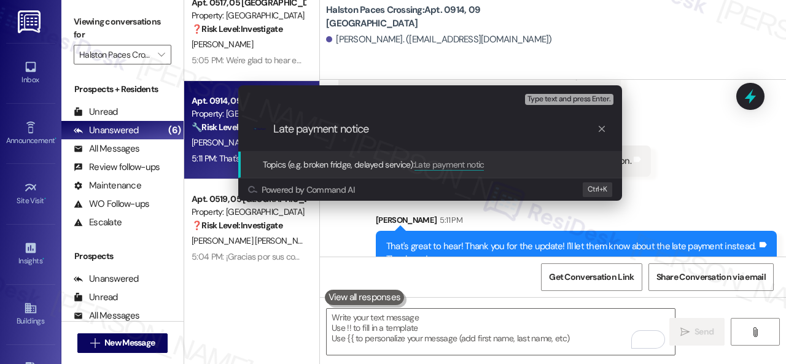
type input "Late payment notice."
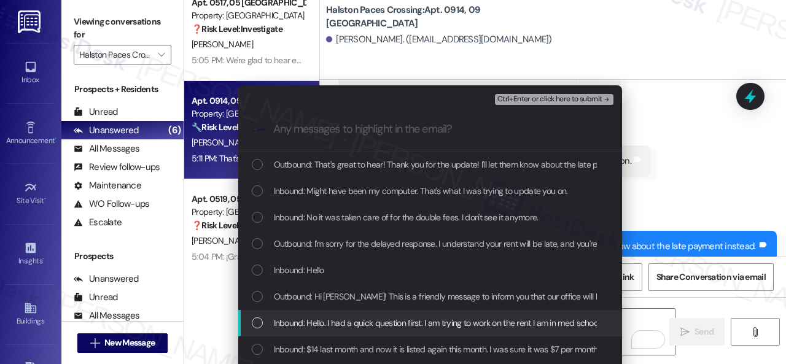
click at [346, 324] on span "Inbound: Hello. I had a quick question first. I am trying to work on the rent I…" at bounding box center [714, 323] width 880 height 14
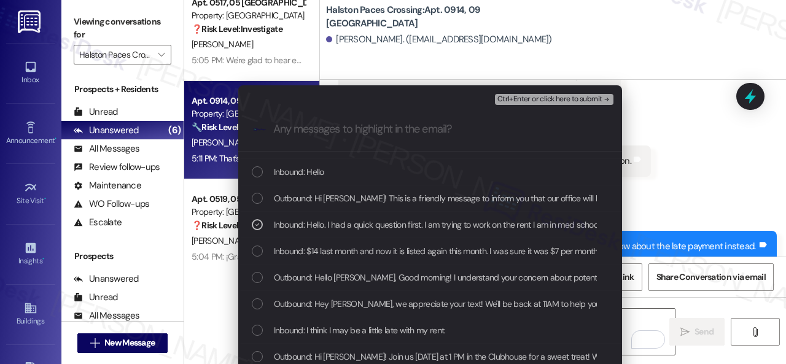
scroll to position [123, 0]
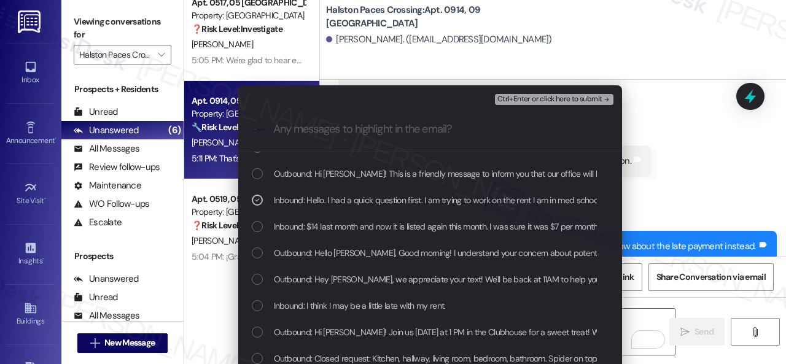
click at [359, 306] on span "Inbound: I think I may be a little late with my rent." at bounding box center [360, 306] width 172 height 14
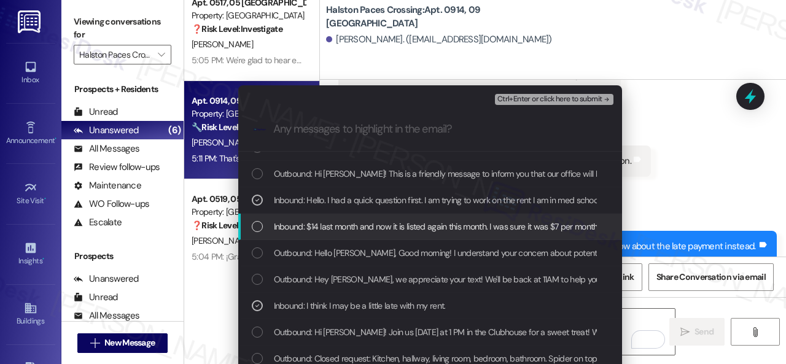
click at [531, 100] on span "Ctrl+Enter or click here to submit" at bounding box center [550, 99] width 105 height 9
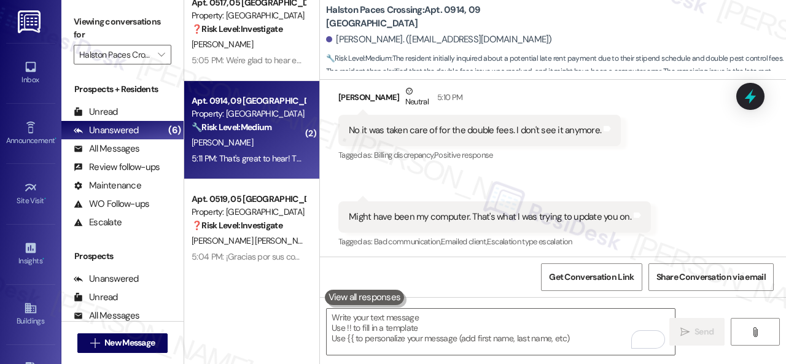
scroll to position [11534, 0]
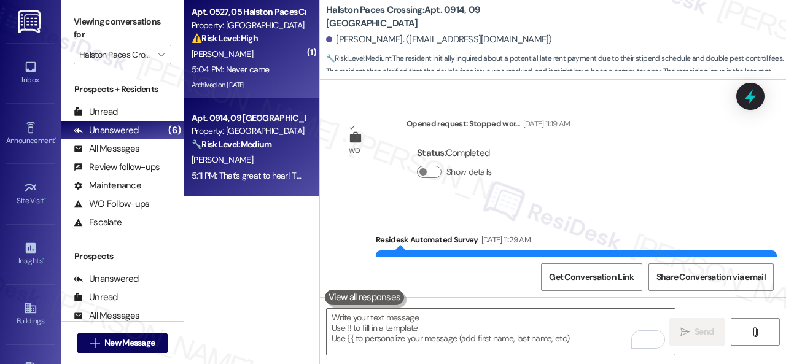
click at [270, 48] on div "[PERSON_NAME]" at bounding box center [248, 54] width 116 height 15
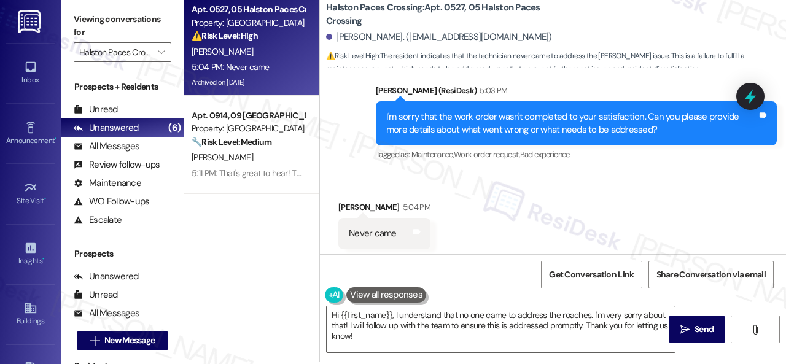
scroll to position [4, 0]
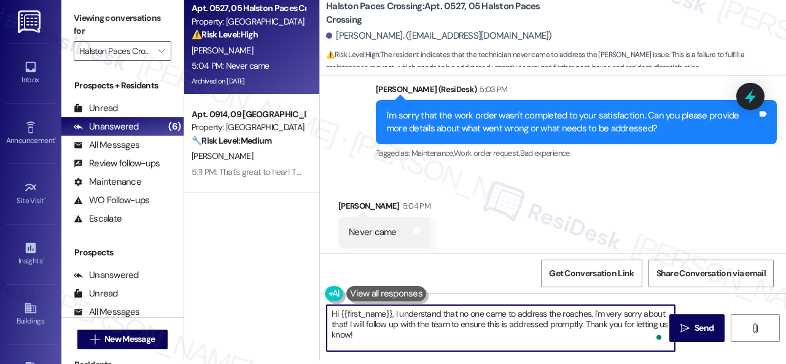
drag, startPoint x: 561, startPoint y: 314, endPoint x: 589, endPoint y: 314, distance: 27.6
click at [589, 314] on textarea "Hi {{first_name}}, I understand that no one came to address the roaches. I'm ve…" at bounding box center [501, 328] width 348 height 46
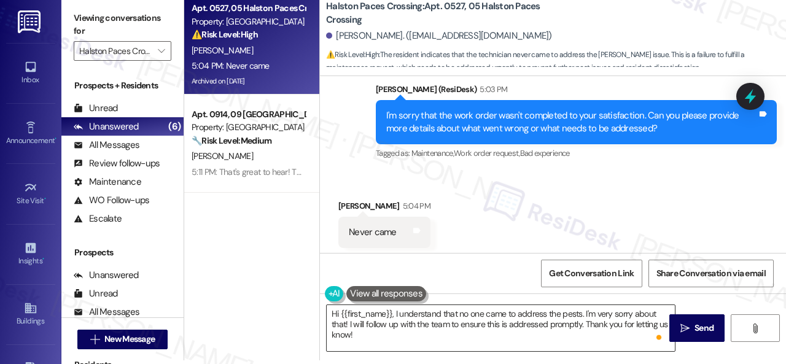
click at [604, 327] on textarea "Hi {{first_name}}, I understand that no one came to address the pests. I'm very…" at bounding box center [501, 328] width 348 height 46
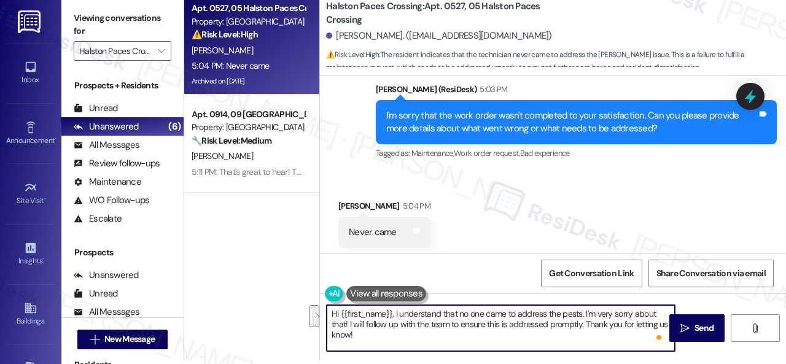
drag, startPoint x: 349, startPoint y: 323, endPoint x: 359, endPoint y: 332, distance: 13.1
click at [359, 332] on textarea "Hi {{first_name}}, I understand that no one came to address the pests. I'm very…" at bounding box center [501, 328] width 348 height 46
paste textarea "'ll be happy to submit a work order on your behalf. What types of pests need to…"
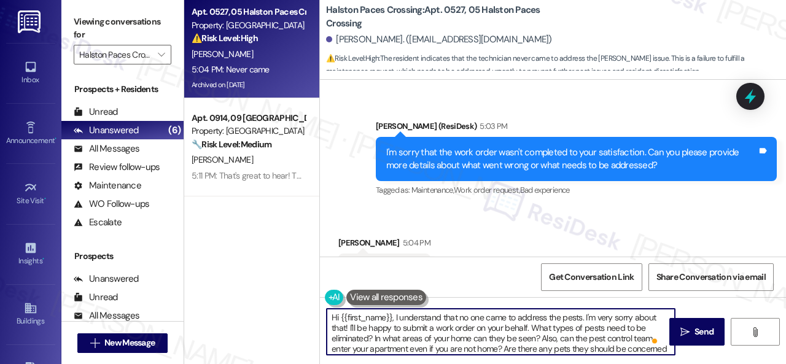
scroll to position [16966, 0]
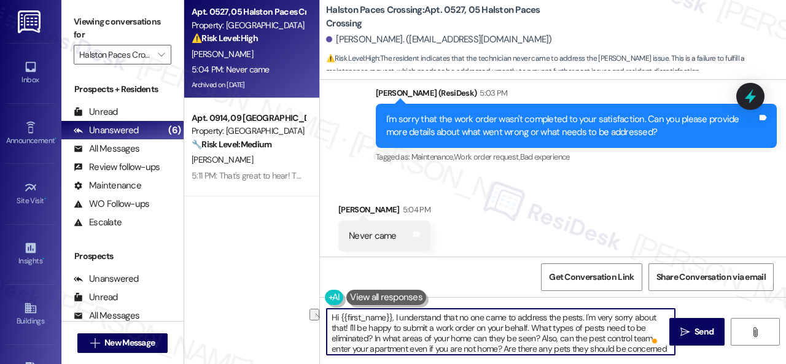
drag, startPoint x: 396, startPoint y: 318, endPoint x: 300, endPoint y: 315, distance: 95.9
click at [300, 315] on div "Apt. 0527, 05 Halston Paces Crossing Property: Halston Paces Crossing ⚠️ Risk L…" at bounding box center [485, 182] width 602 height 364
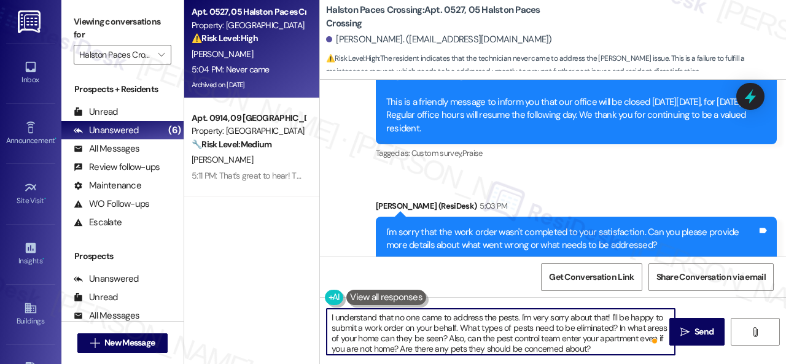
scroll to position [16843, 0]
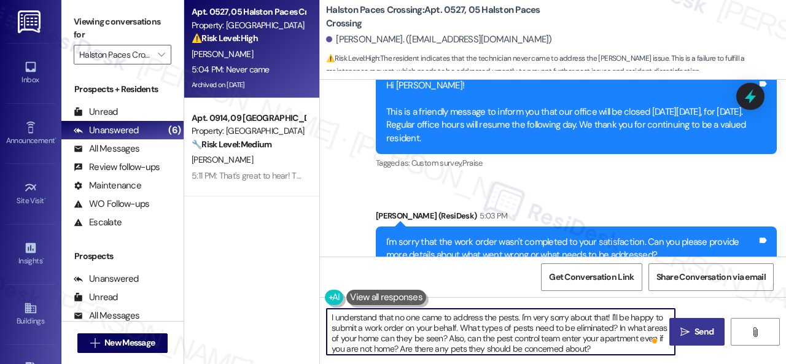
type textarea "I understand that no one came to address the pests. I'm very sorry about that! …"
click at [683, 338] on button " Send" at bounding box center [697, 332] width 55 height 28
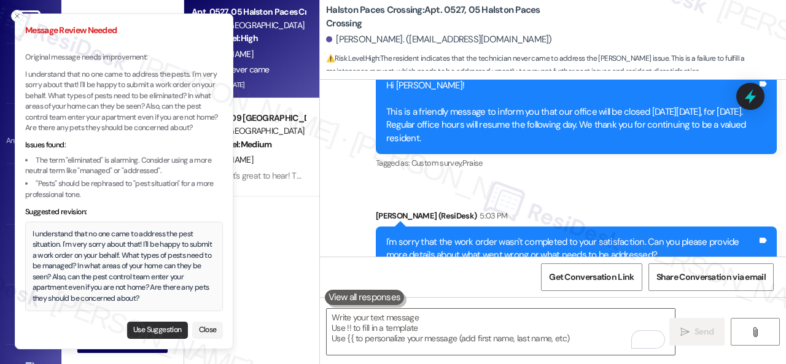
click at [168, 327] on button "Use Suggestion" at bounding box center [157, 330] width 61 height 17
type textarea "I understand that no one came to address the pest situation. I'm very sorry abo…"
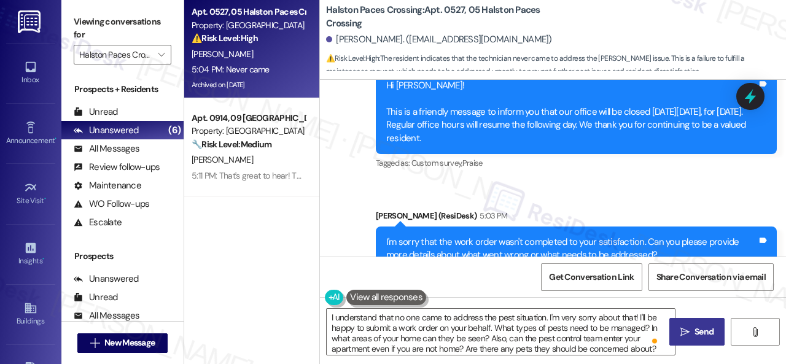
click at [710, 337] on span "Send" at bounding box center [704, 332] width 19 height 13
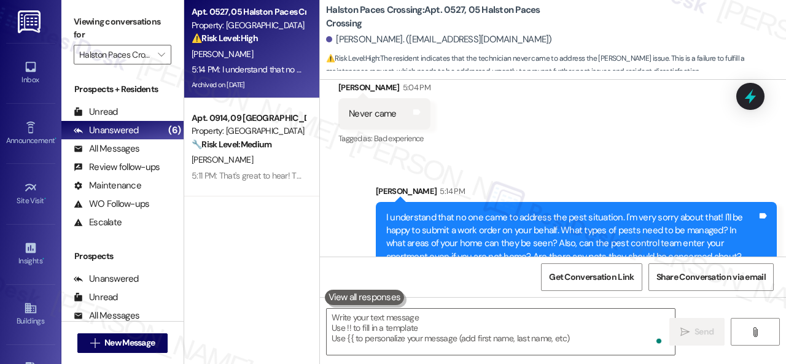
scroll to position [17091, 0]
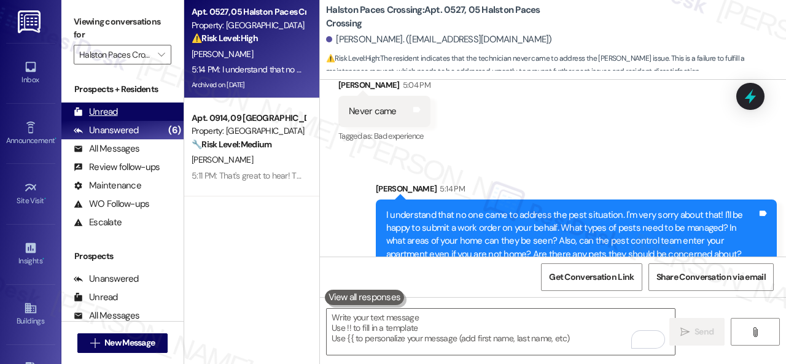
click at [101, 112] on div "Unread" at bounding box center [96, 112] width 44 height 13
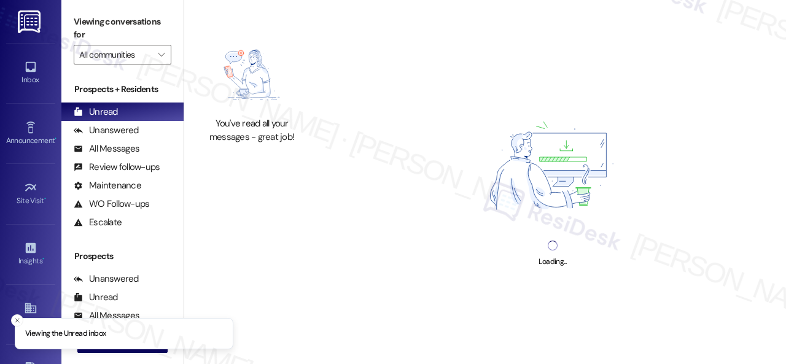
type input "Halston Paces Crossing"
